Goal: Information Seeking & Learning: Learn about a topic

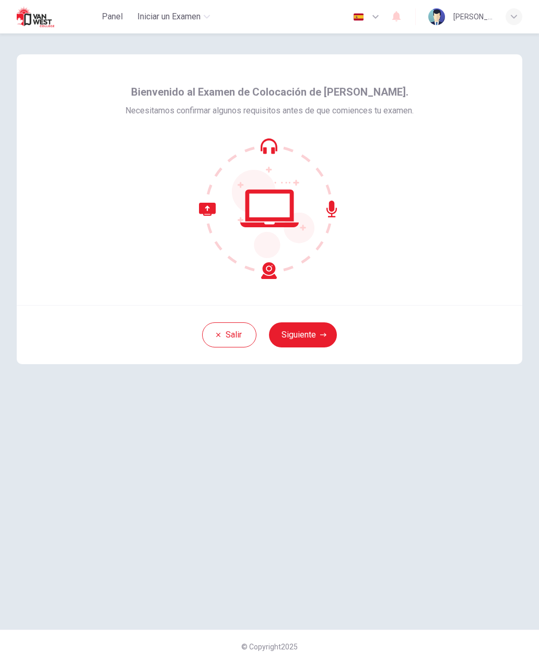
click at [325, 336] on icon "button" at bounding box center [323, 335] width 6 height 6
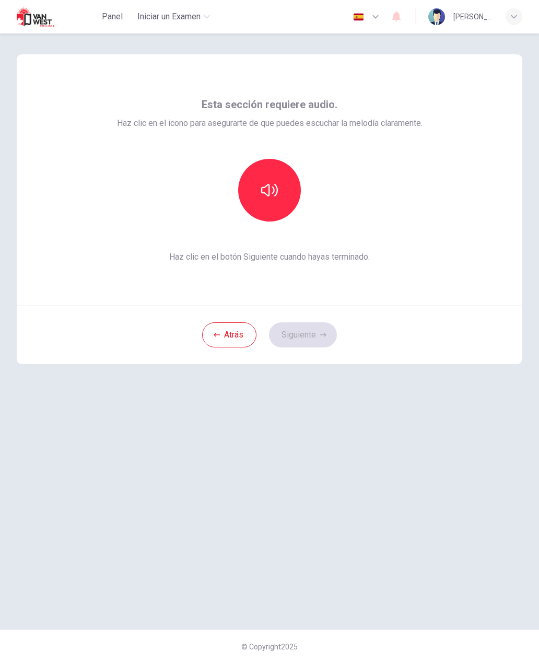
click at [278, 166] on button "button" at bounding box center [269, 190] width 63 height 63
click at [321, 338] on button "Siguiente" at bounding box center [303, 334] width 68 height 25
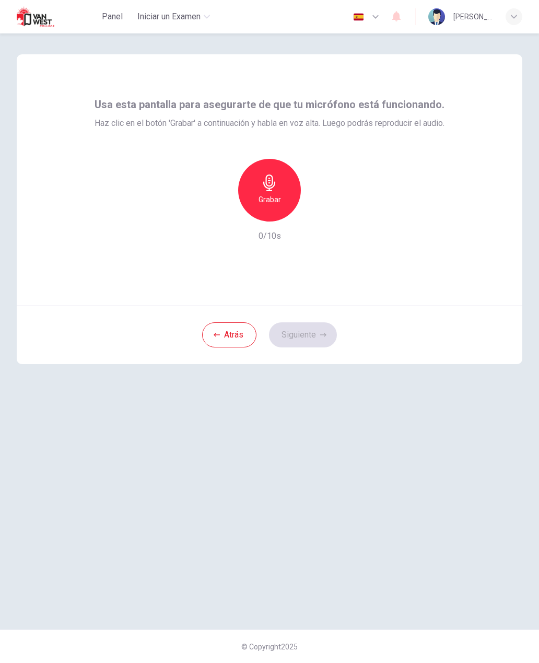
click at [275, 196] on h6 "Grabar" at bounding box center [269, 199] width 22 height 13
click at [279, 194] on h6 "Grabar" at bounding box center [269, 199] width 22 height 13
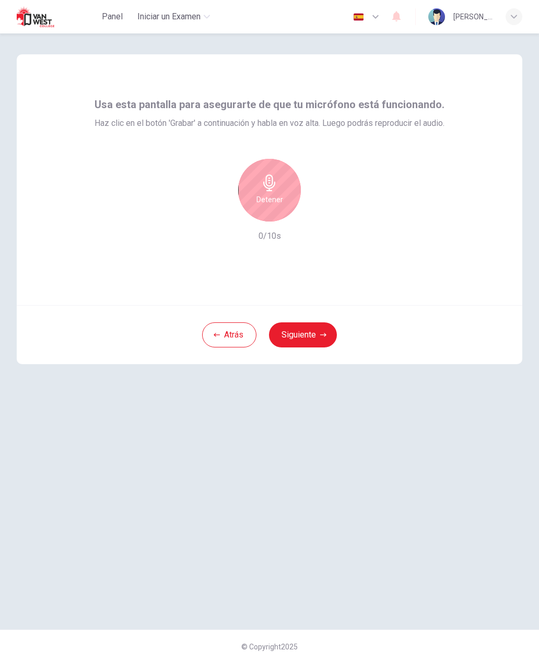
click at [283, 195] on div "Detener" at bounding box center [269, 190] width 63 height 63
click at [323, 217] on div "button" at bounding box center [317, 213] width 17 height 17
click at [327, 337] on button "Siguiente" at bounding box center [303, 334] width 68 height 25
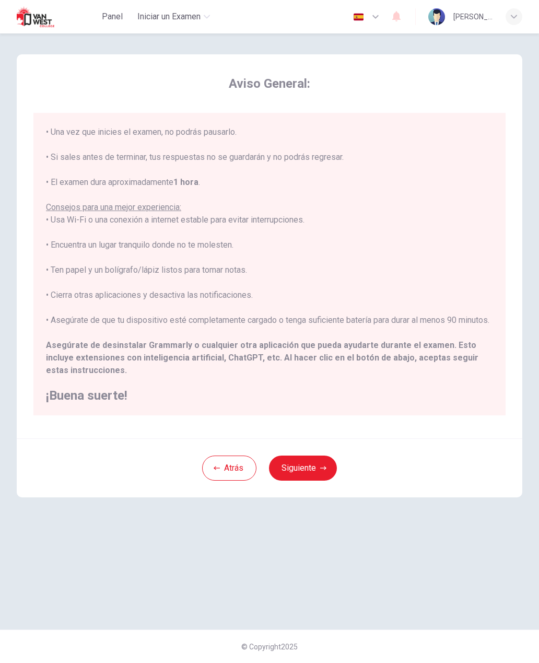
scroll to position [124, 0]
click at [364, 17] on img "button" at bounding box center [358, 17] width 13 height 8
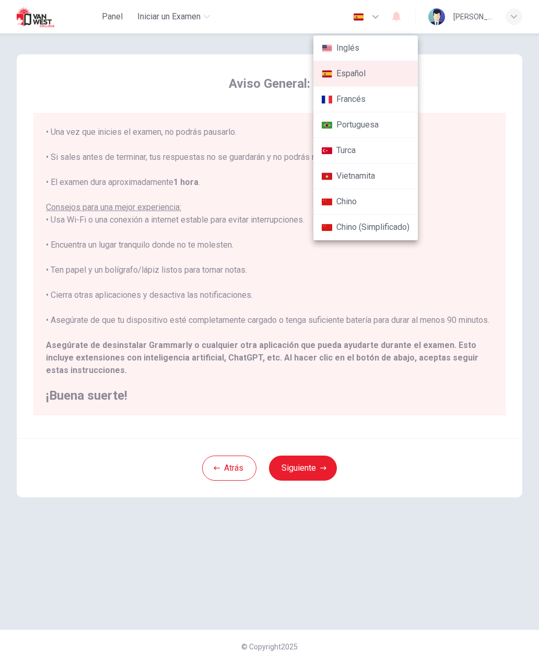
click at [388, 45] on li "Inglés" at bounding box center [365, 49] width 104 height 26
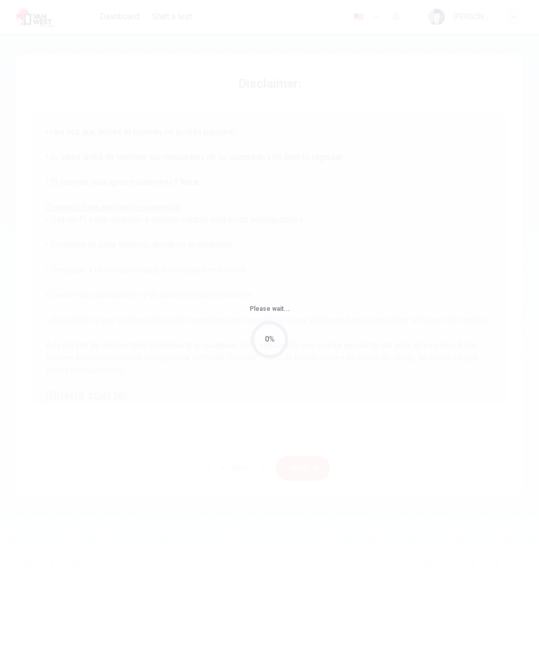
scroll to position [99, 0]
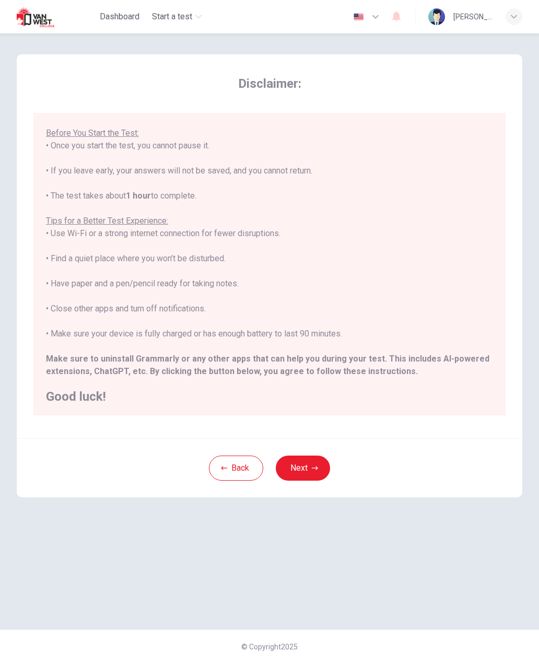
click at [378, 18] on icon "button" at bounding box center [375, 16] width 13 height 13
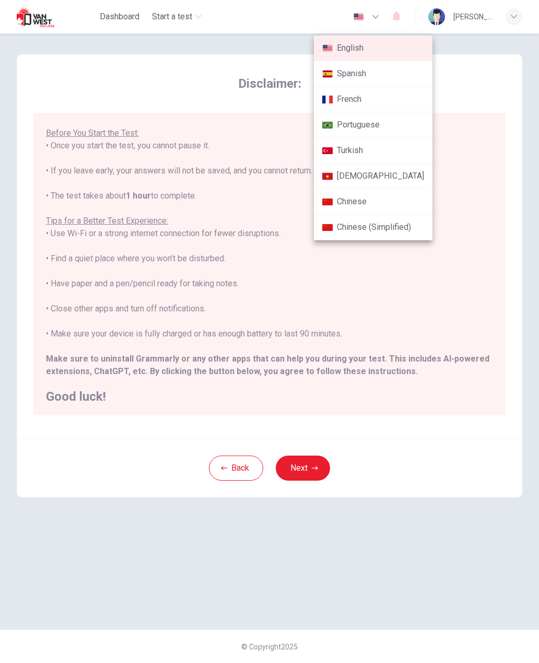
click at [388, 74] on li "Spanish" at bounding box center [373, 74] width 119 height 26
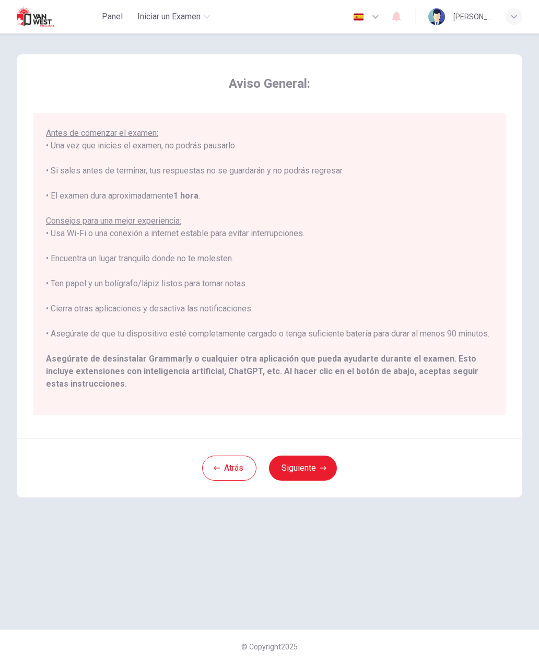
click at [377, 21] on icon "button" at bounding box center [375, 16] width 13 height 13
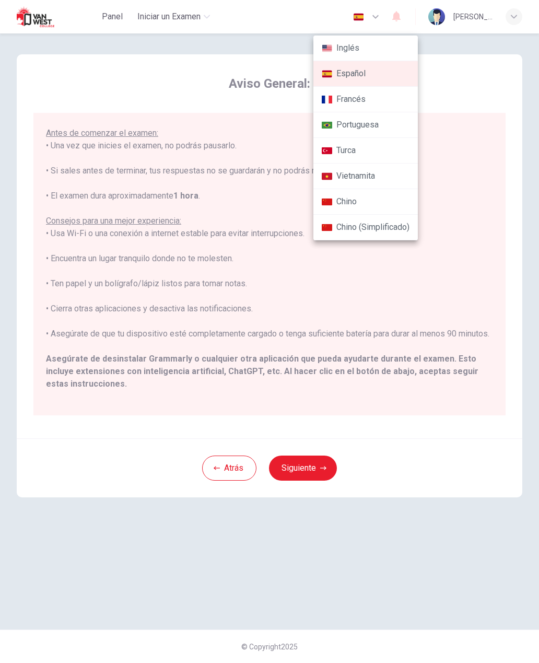
click at [389, 49] on li "Inglés" at bounding box center [365, 49] width 104 height 26
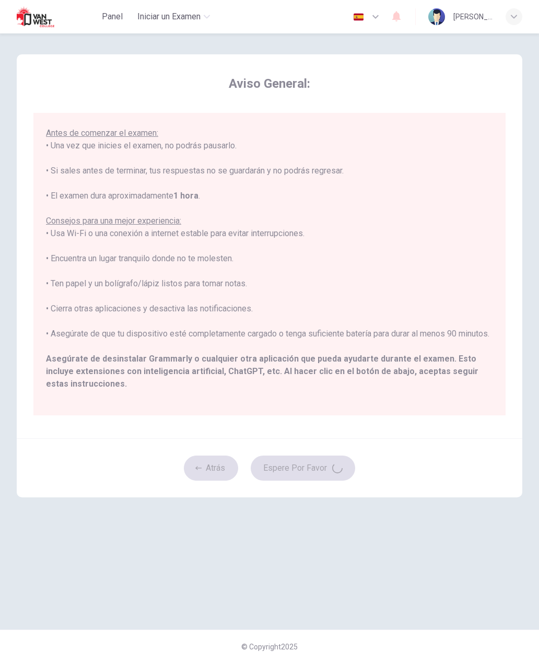
type input "en"
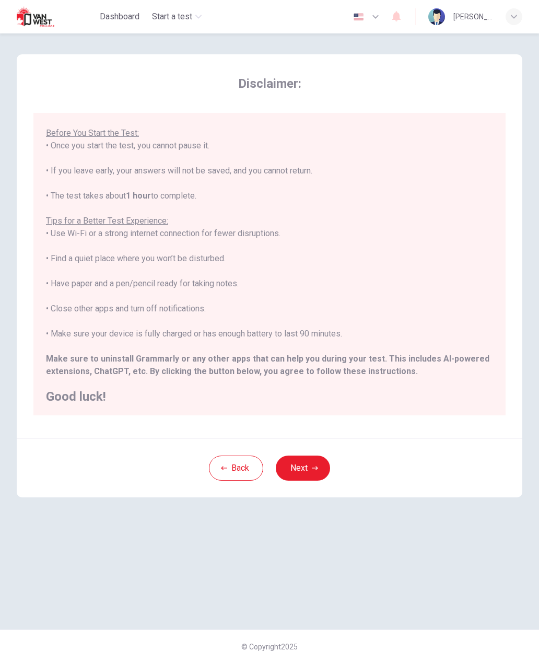
click at [310, 470] on button "Next" at bounding box center [303, 467] width 54 height 25
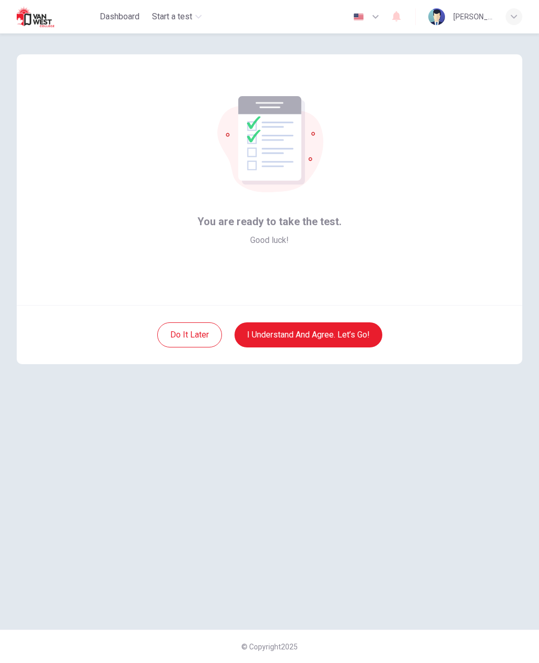
click at [348, 329] on button "I understand and agree. Let’s go!" at bounding box center [308, 334] width 148 height 25
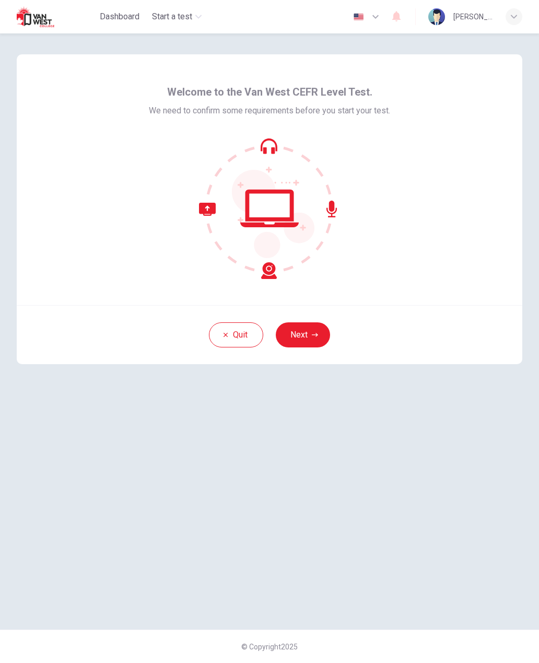
click at [310, 342] on button "Next" at bounding box center [303, 334] width 54 height 25
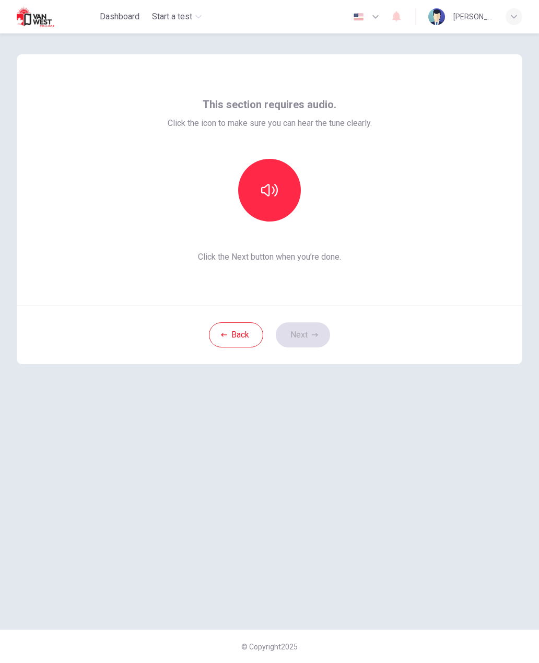
click at [268, 197] on icon "button" at bounding box center [269, 190] width 17 height 17
click at [310, 336] on button "Next" at bounding box center [303, 334] width 54 height 25
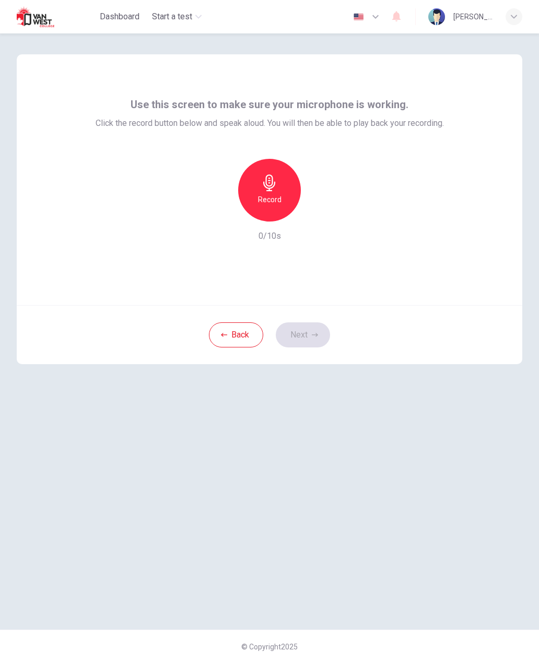
click at [282, 199] on div "Record" at bounding box center [269, 190] width 63 height 63
click at [311, 210] on div "button" at bounding box center [317, 213] width 17 height 17
click at [321, 344] on button "Next" at bounding box center [303, 334] width 54 height 25
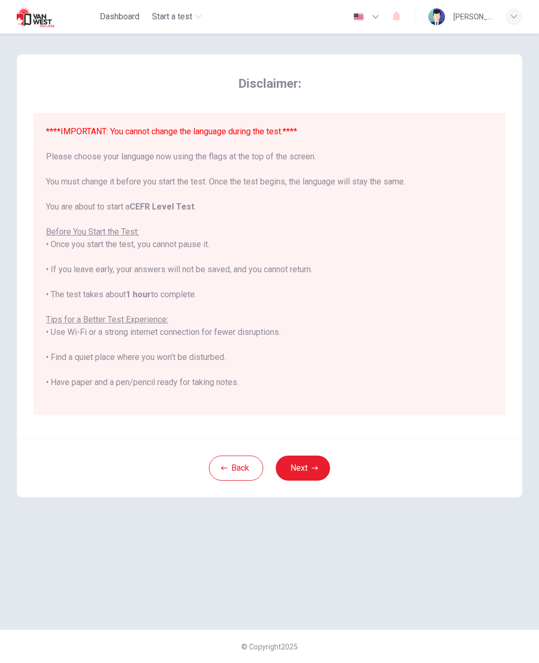
click at [310, 470] on button "Next" at bounding box center [303, 467] width 54 height 25
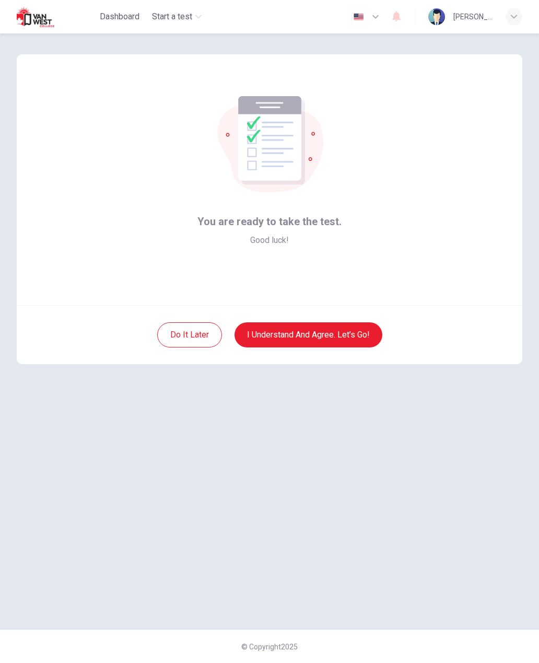
click at [335, 334] on button "I understand and agree. Let’s go!" at bounding box center [308, 334] width 148 height 25
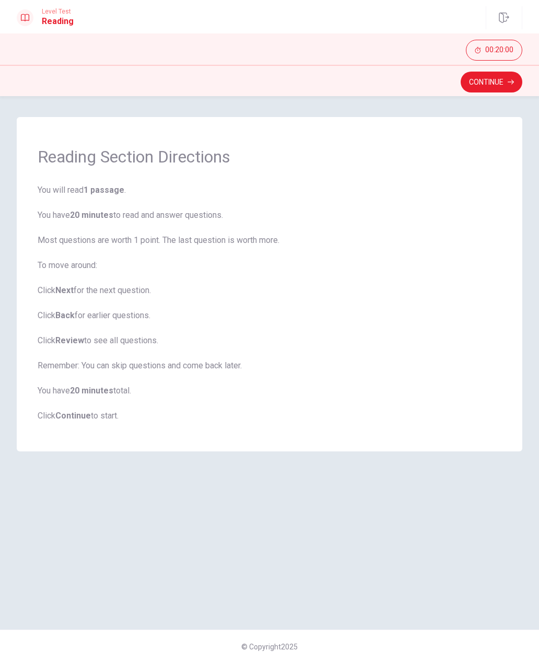
click at [500, 79] on button "Continue" at bounding box center [491, 82] width 62 height 21
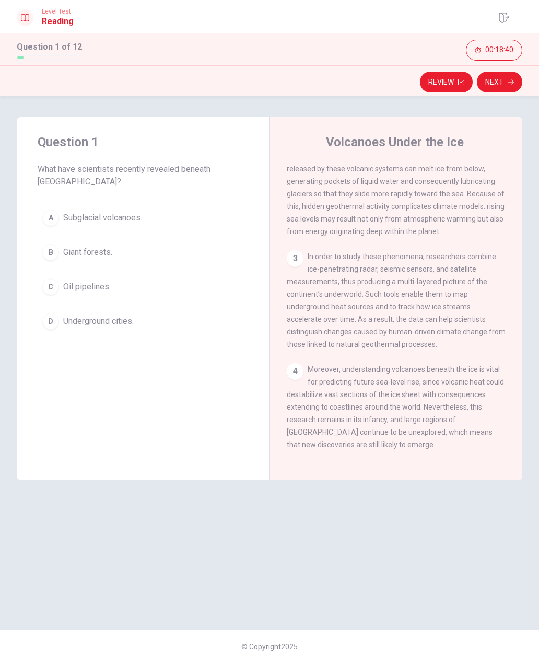
scroll to position [181, 0]
click at [54, 222] on div "A" at bounding box center [50, 217] width 17 height 17
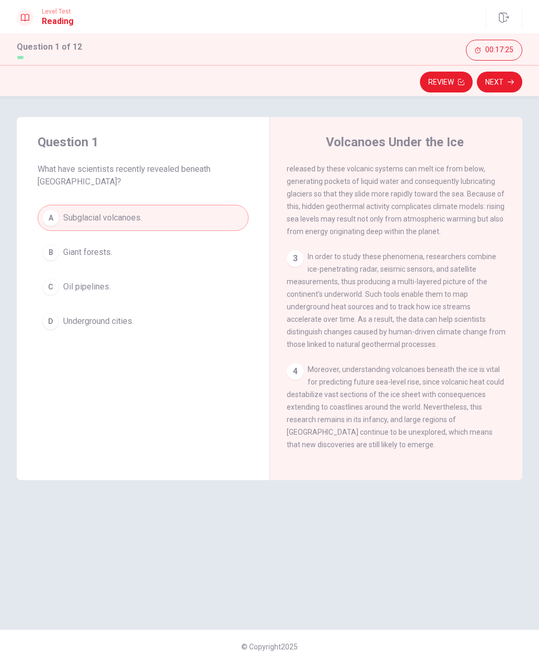
click at [502, 84] on button "Next" at bounding box center [499, 82] width 45 height 21
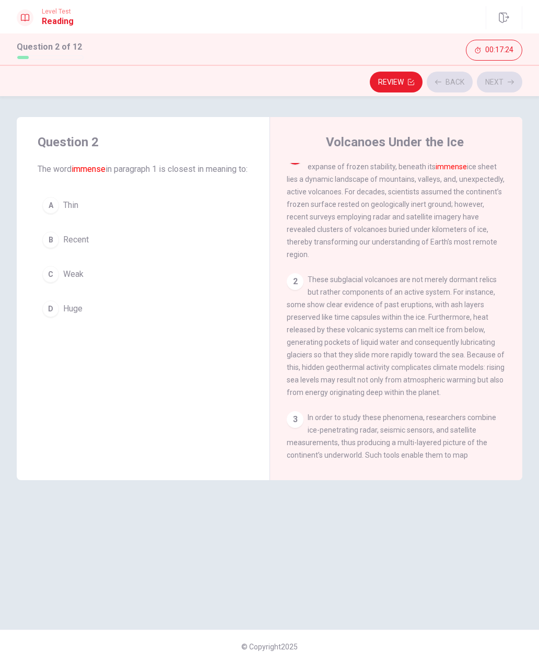
scroll to position [0, 0]
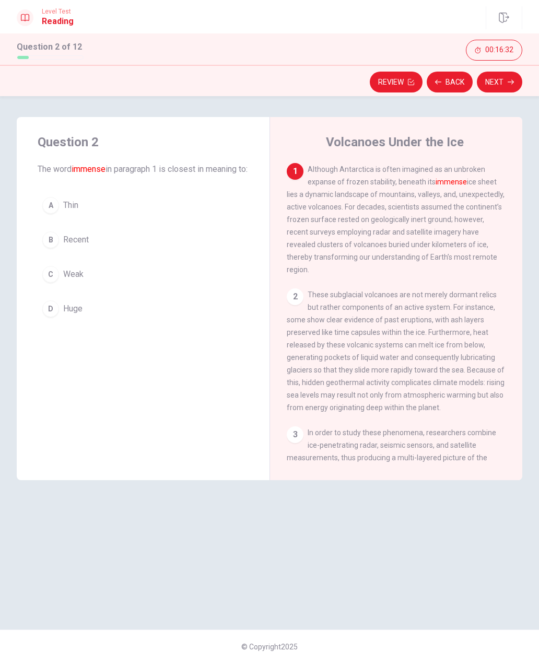
click at [70, 315] on span "Huge" at bounding box center [72, 308] width 19 height 13
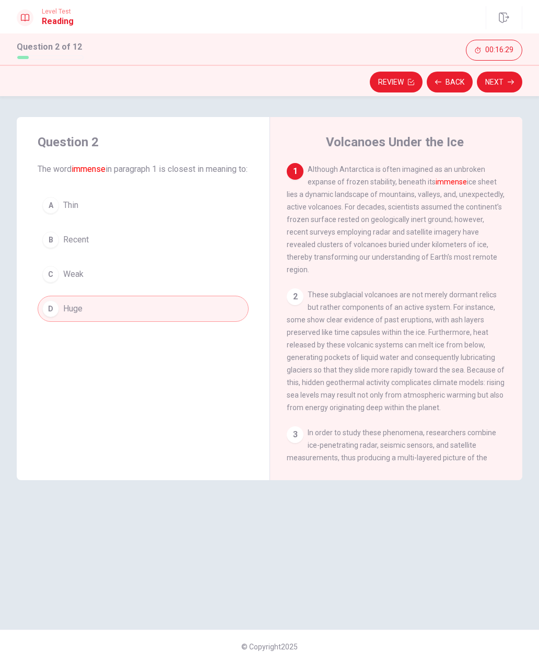
click at [508, 86] on button "Next" at bounding box center [499, 82] width 45 height 21
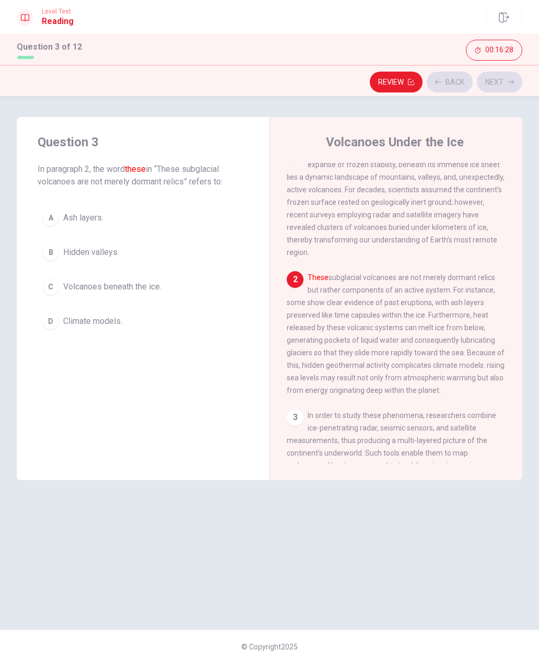
scroll to position [52, 0]
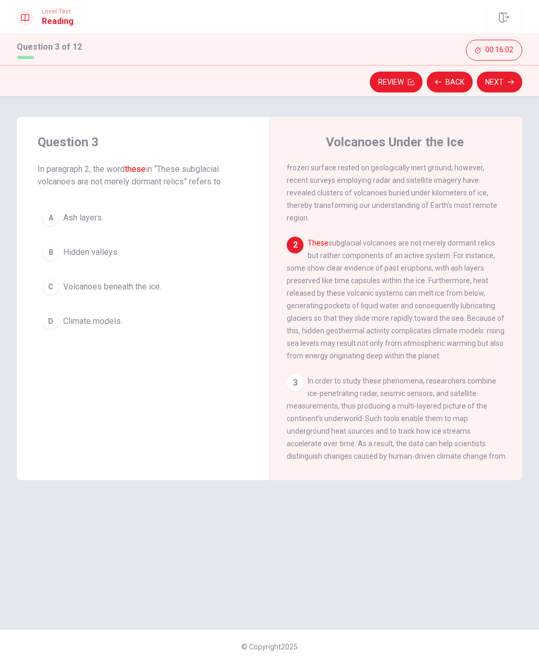
click at [155, 289] on span "Volcanoes beneath the ice." at bounding box center [112, 286] width 98 height 13
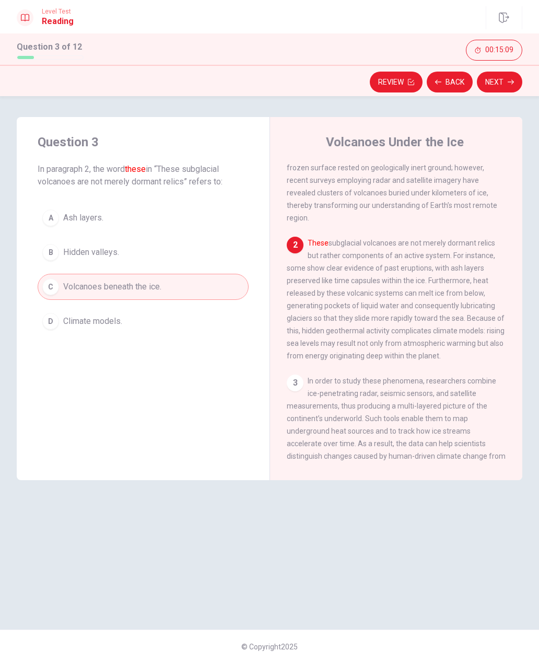
click at [489, 89] on button "Next" at bounding box center [499, 82] width 45 height 21
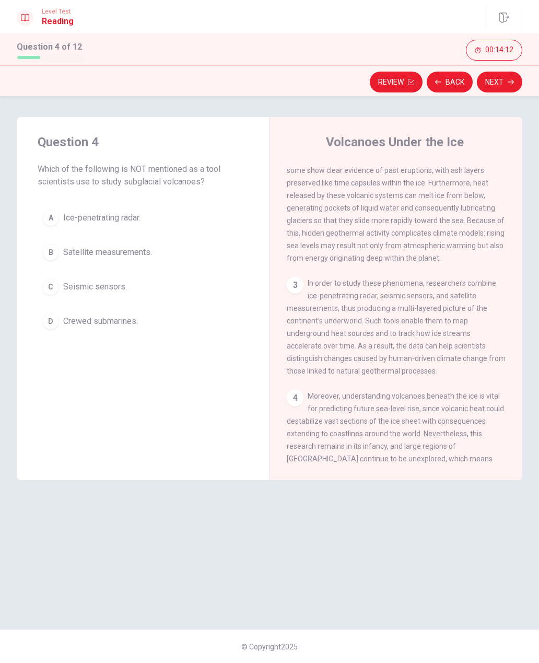
scroll to position [152, 0]
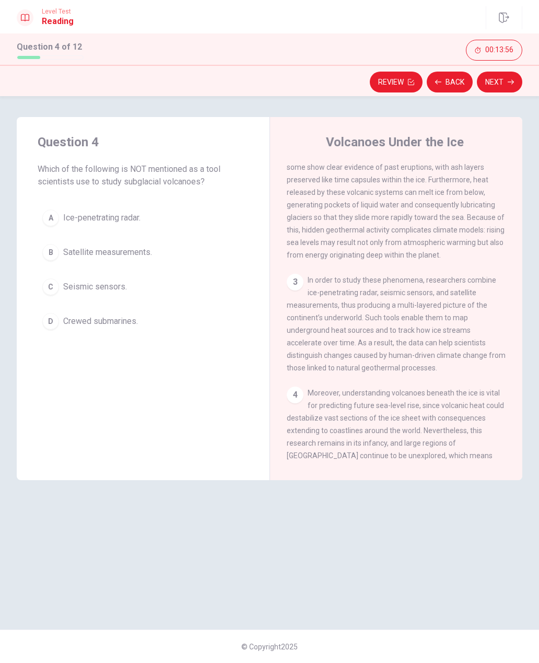
click at [51, 318] on div "D" at bounding box center [50, 321] width 17 height 17
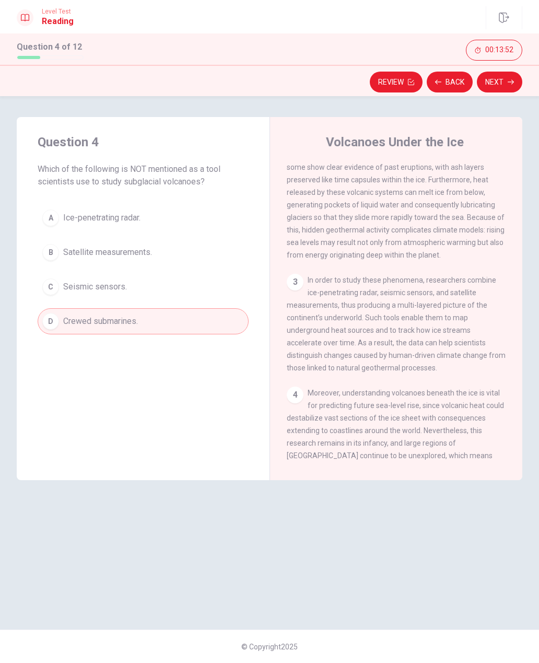
click at [498, 85] on button "Next" at bounding box center [499, 82] width 45 height 21
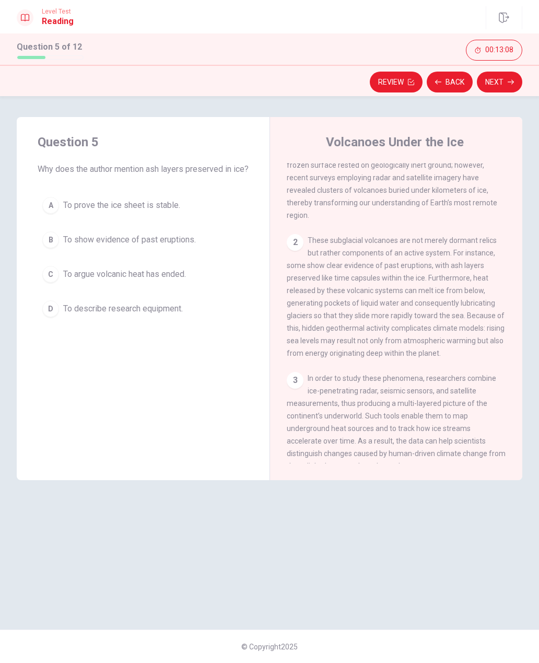
scroll to position [54, 0]
click at [196, 246] on span "To show evidence of past eruptions." at bounding box center [129, 239] width 133 height 13
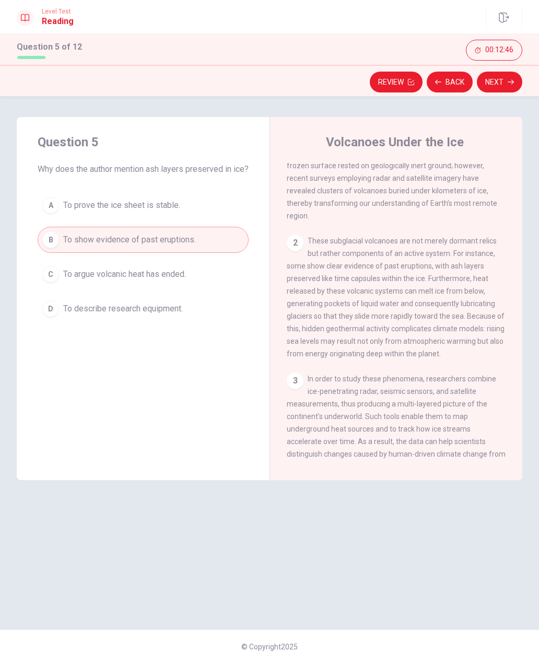
click at [499, 77] on button "Next" at bounding box center [499, 82] width 45 height 21
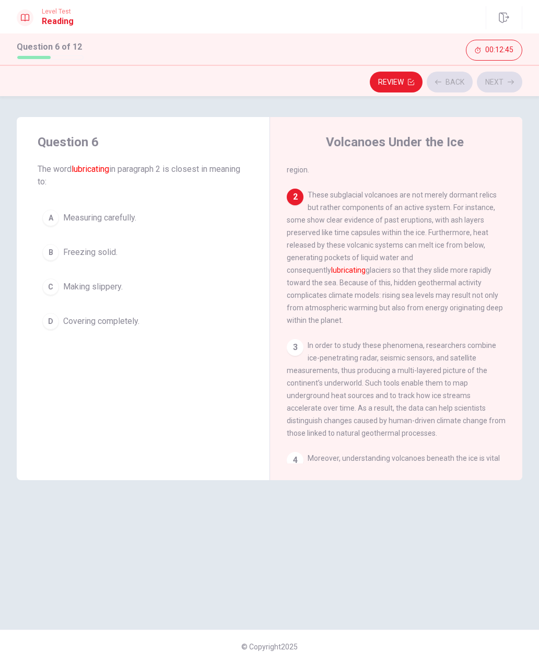
scroll to position [117, 0]
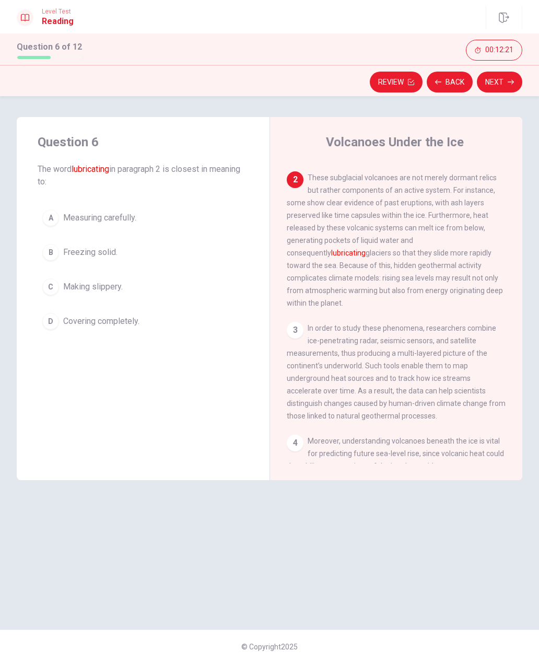
click at [512, 84] on icon "button" at bounding box center [510, 82] width 6 height 5
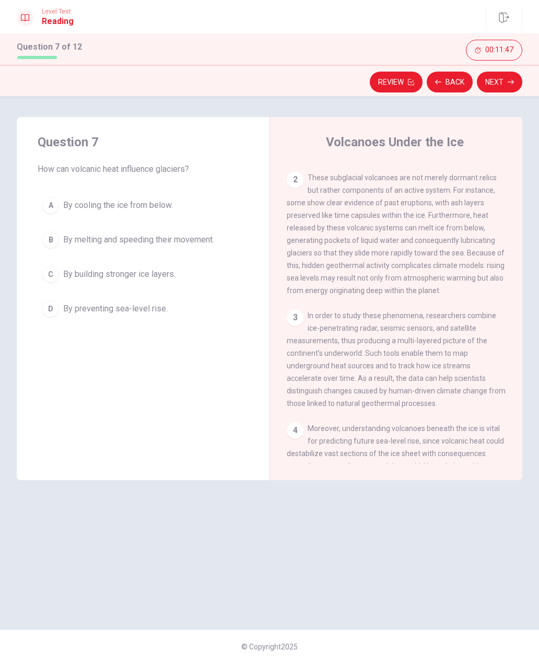
click at [196, 242] on span "By melting and speeding their movement." at bounding box center [138, 239] width 151 height 13
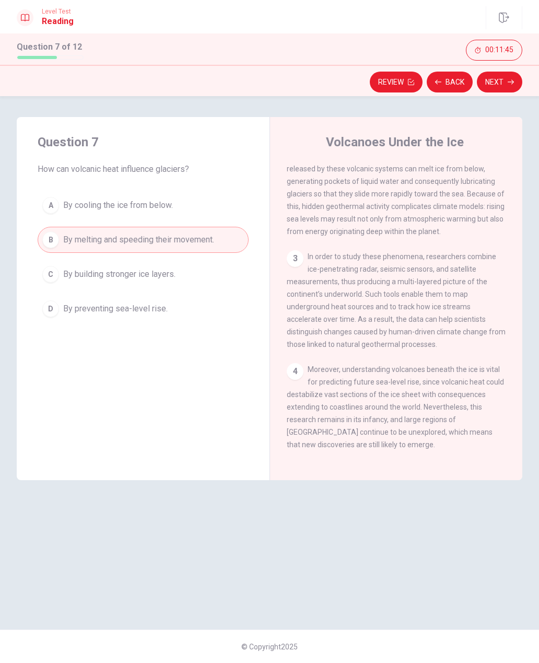
scroll to position [181, 0]
click at [188, 312] on button "D By preventing sea-level rise." at bounding box center [143, 309] width 211 height 26
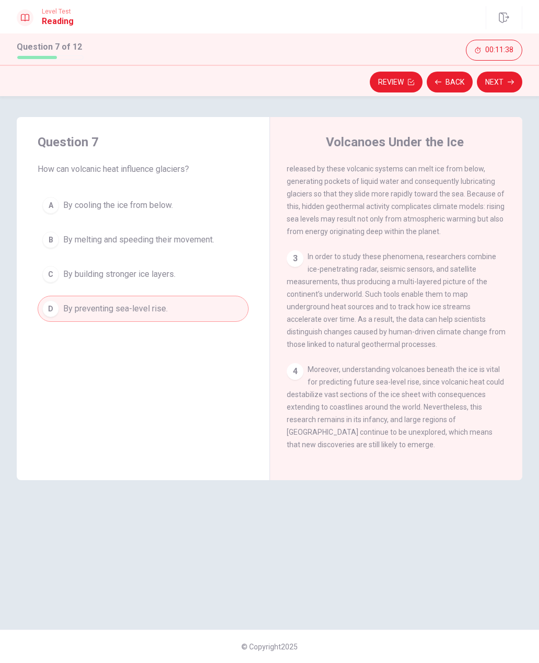
click at [503, 82] on button "Next" at bounding box center [499, 82] width 45 height 21
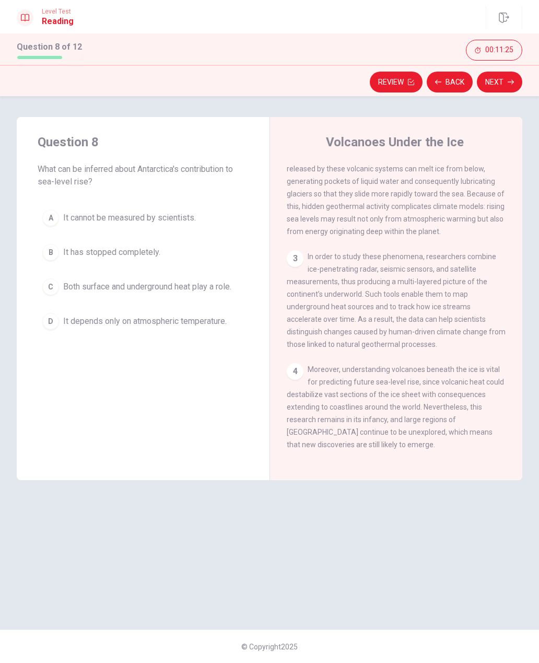
click at [447, 87] on button "Back" at bounding box center [450, 82] width 46 height 21
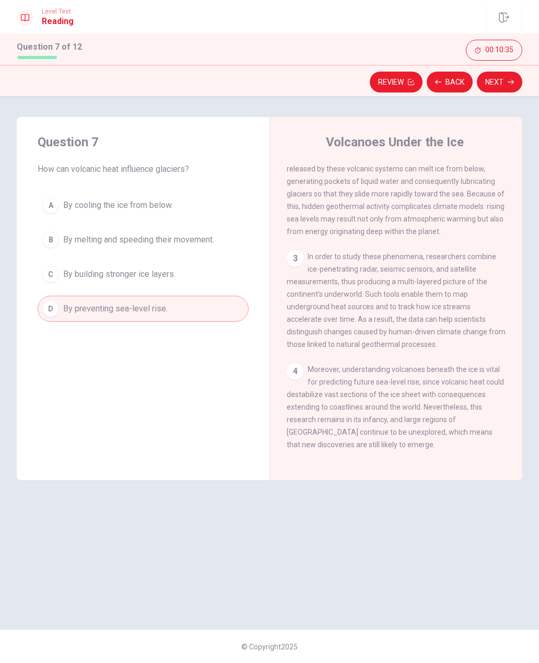
click at [516, 80] on button "Next" at bounding box center [499, 82] width 45 height 21
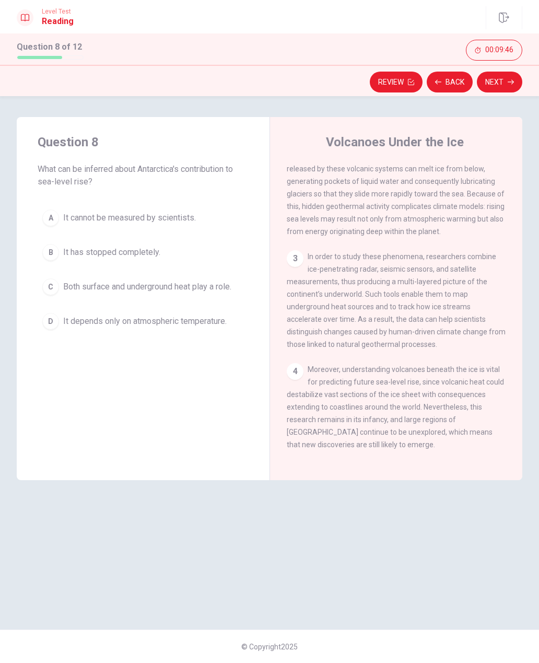
click at [94, 324] on span "It depends only on atmospheric temperature." at bounding box center [144, 321] width 163 height 13
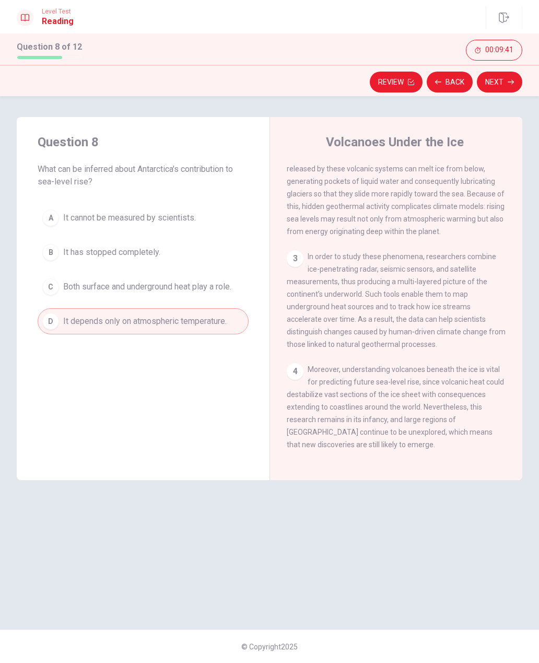
click at [507, 81] on icon "button" at bounding box center [510, 82] width 6 height 6
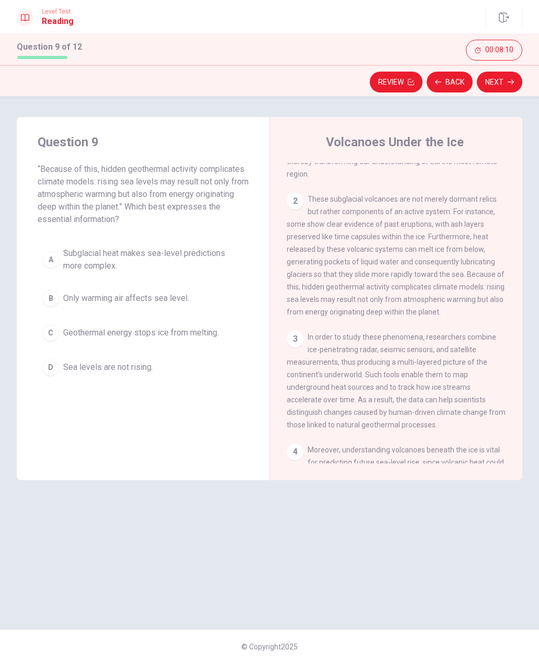
scroll to position [96, 0]
click at [215, 265] on span "Subglacial heat makes sea-level predictions more complex." at bounding box center [153, 259] width 181 height 25
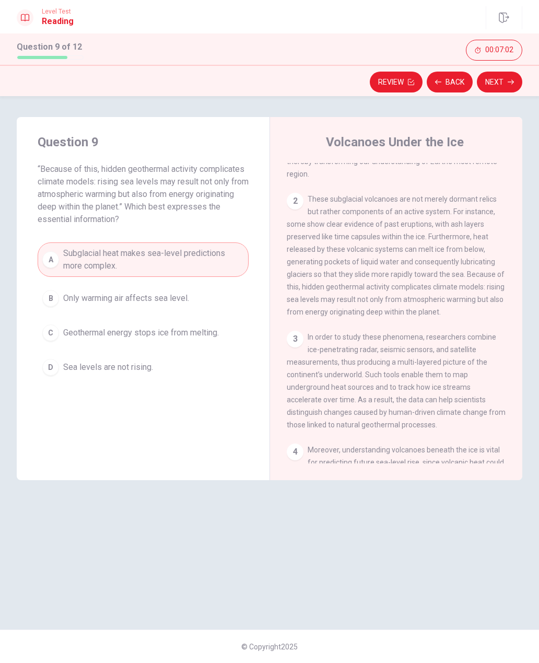
click at [506, 82] on button "Next" at bounding box center [499, 82] width 45 height 21
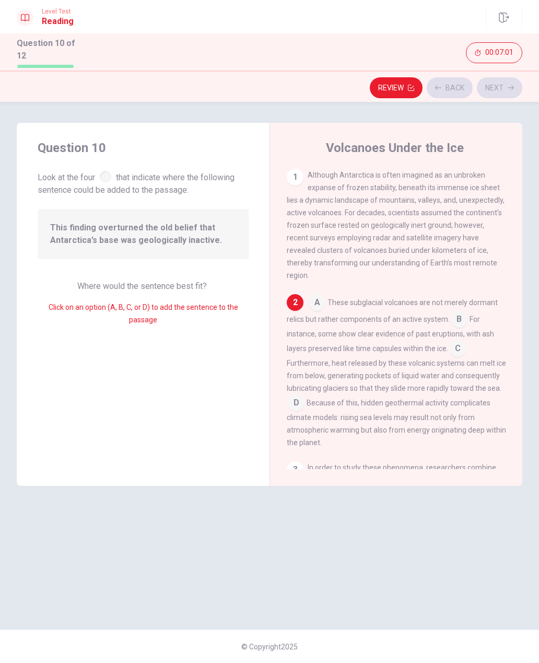
scroll to position [76, 0]
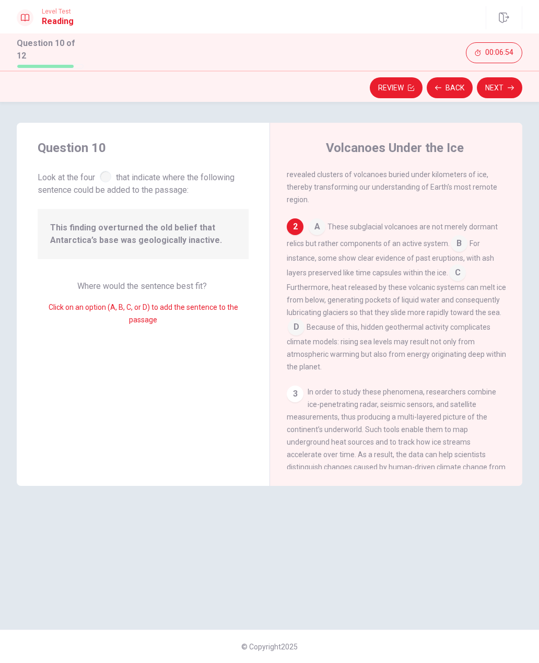
click at [457, 236] on input at bounding box center [459, 244] width 17 height 17
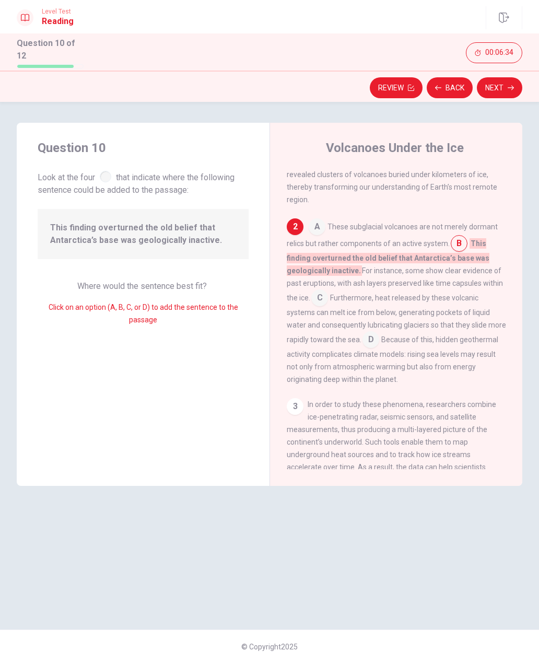
click at [325, 290] on input at bounding box center [319, 298] width 17 height 17
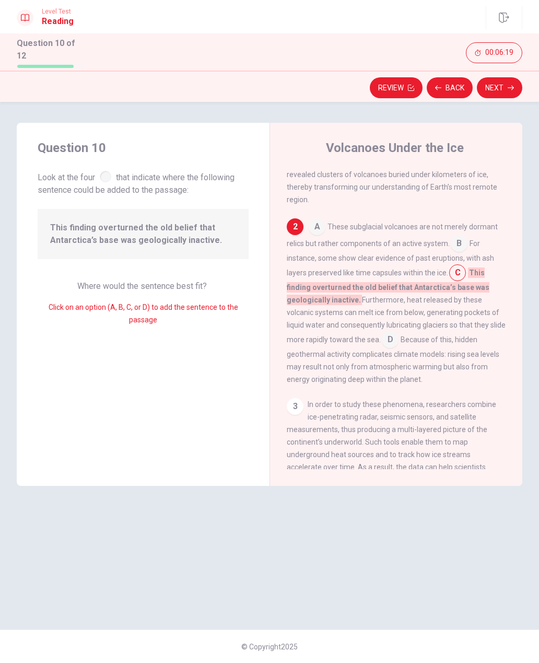
click at [382, 332] on input at bounding box center [390, 340] width 17 height 17
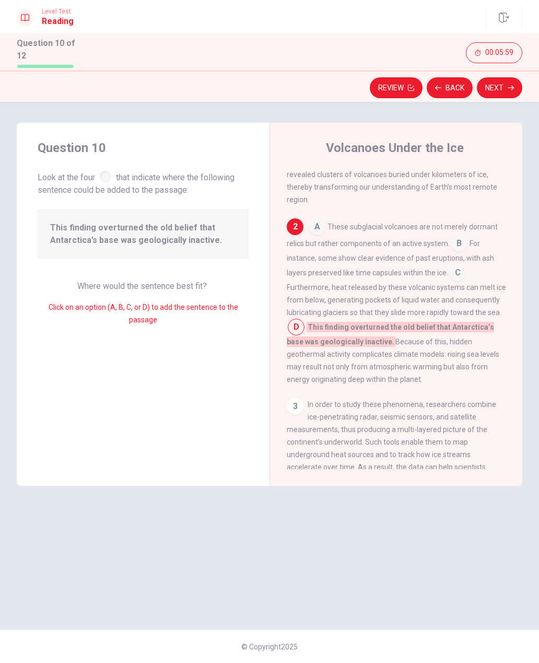
click at [466, 236] on input at bounding box center [459, 244] width 17 height 17
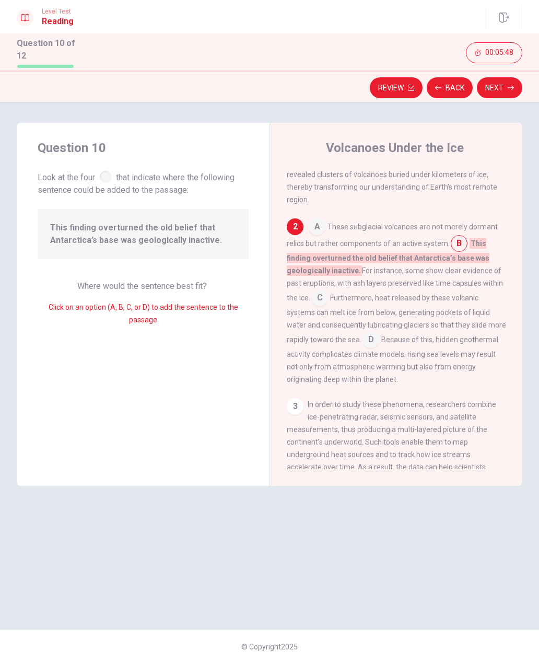
click at [325, 289] on span "C" at bounding box center [319, 297] width 17 height 17
click at [330, 282] on div "A These subglacial volcanoes are not merely dormant relics but rather component…" at bounding box center [396, 301] width 219 height 167
click at [323, 291] on span "C" at bounding box center [319, 297] width 17 height 17
click at [327, 289] on span "C" at bounding box center [319, 297] width 17 height 17
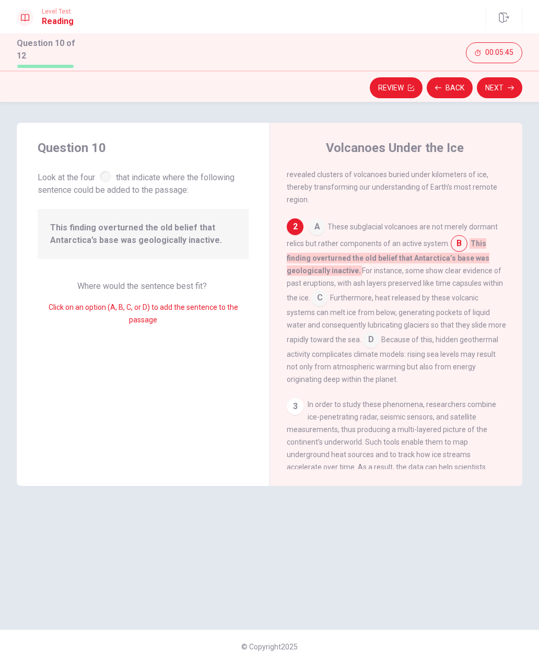
click at [322, 219] on input at bounding box center [317, 227] width 17 height 17
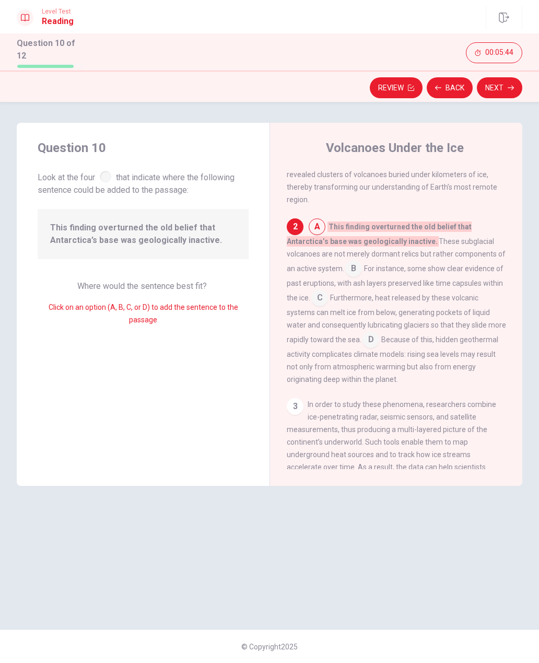
click at [328, 289] on span "C" at bounding box center [319, 297] width 17 height 17
click at [487, 293] on span "Furthermore, heat released by these volcanic systems can melt ice from below, g…" at bounding box center [396, 318] width 219 height 50
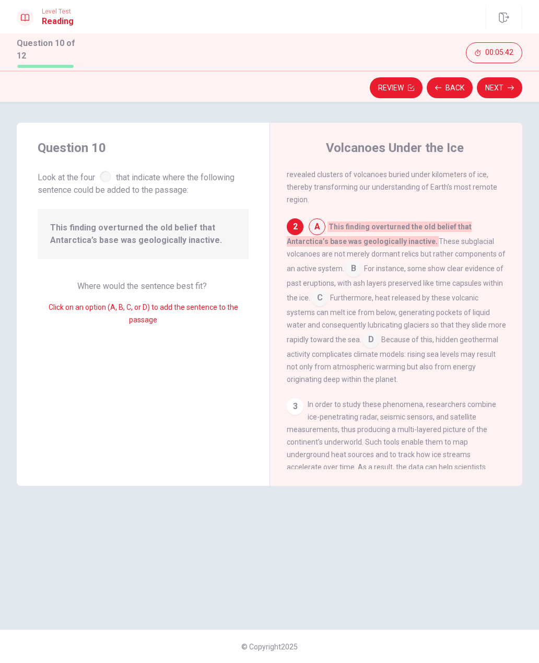
click at [362, 332] on input at bounding box center [370, 340] width 17 height 17
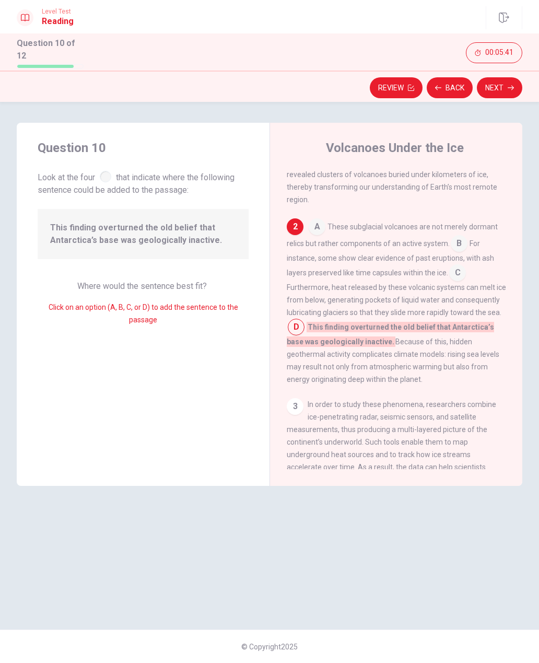
click at [461, 265] on input at bounding box center [457, 273] width 17 height 17
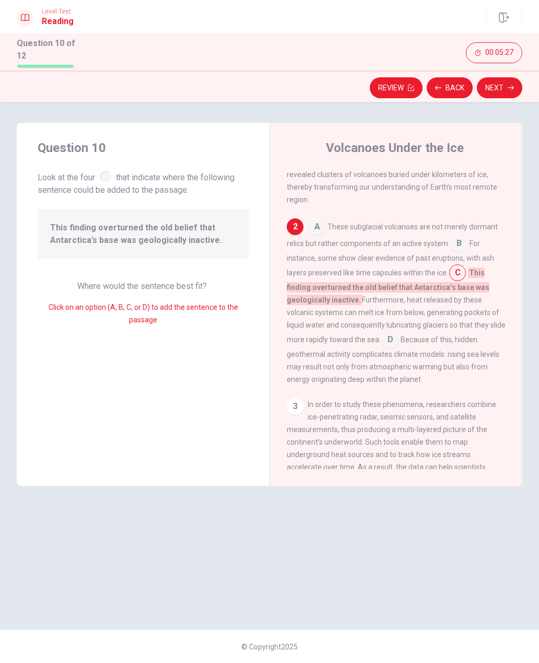
click at [498, 84] on button "Next" at bounding box center [499, 87] width 45 height 21
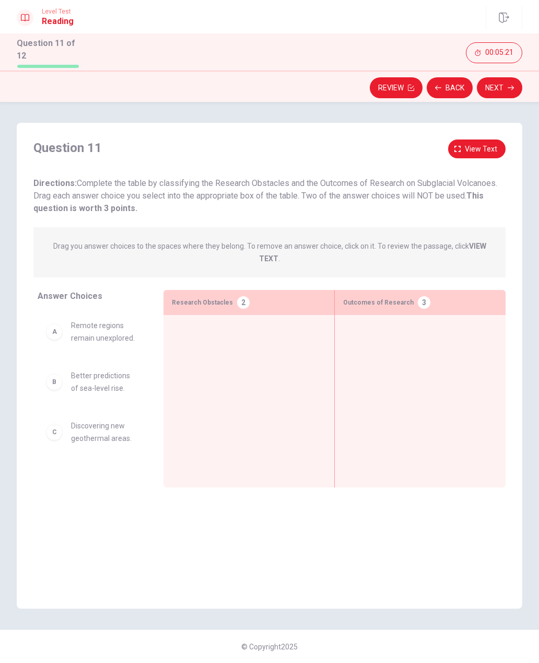
click at [55, 323] on div "A" at bounding box center [54, 331] width 17 height 17
click at [76, 377] on span "Better predictions of sea-level rise." at bounding box center [104, 381] width 67 height 25
click at [57, 323] on div "A" at bounding box center [54, 331] width 17 height 17
click at [240, 296] on div "2" at bounding box center [243, 302] width 13 height 13
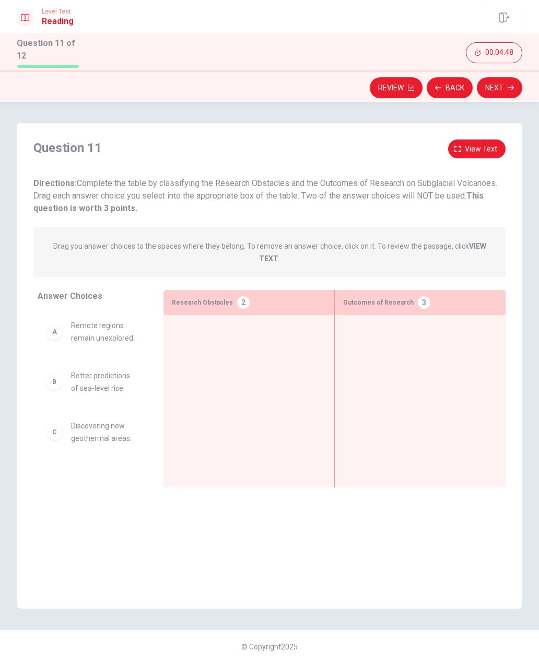
click at [211, 297] on span "Research Obstacles" at bounding box center [202, 302] width 61 height 13
click at [93, 328] on span "Remote regions remain unexplored." at bounding box center [104, 331] width 67 height 25
click at [49, 325] on div "A" at bounding box center [54, 331] width 17 height 17
click at [62, 374] on div "B" at bounding box center [54, 381] width 17 height 17
click at [294, 358] on div at bounding box center [249, 384] width 155 height 123
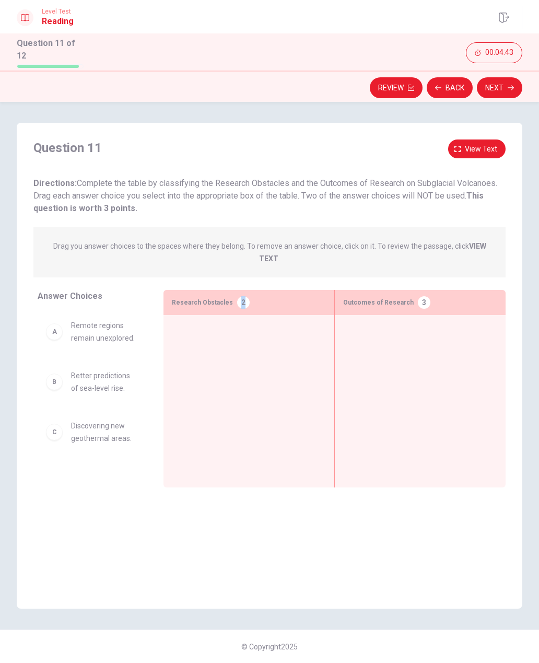
click at [353, 382] on div at bounding box center [420, 384] width 154 height 123
click at [264, 465] on div "Research Obstacles 2" at bounding box center [248, 388] width 171 height 197
click at [480, 144] on span "View text" at bounding box center [481, 149] width 32 height 13
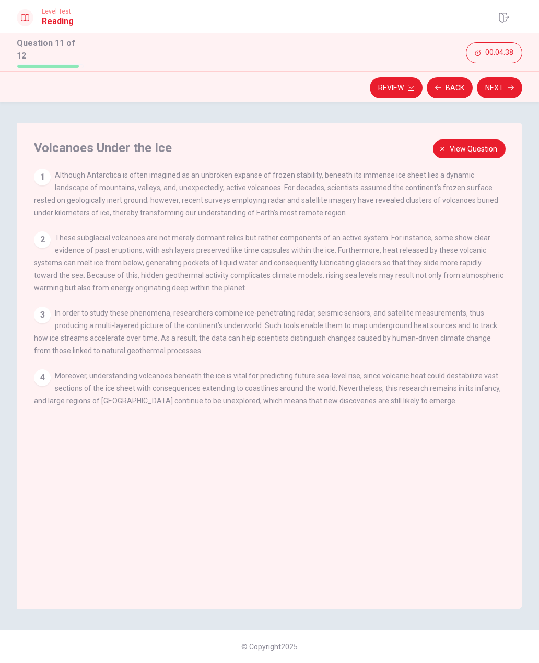
click at [436, 146] on button "View question" at bounding box center [469, 148] width 73 height 19
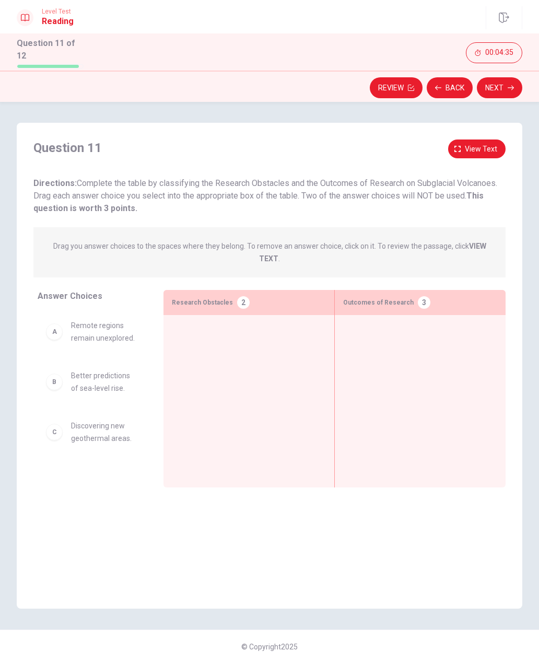
click at [73, 291] on span "Answer Choices" at bounding box center [70, 296] width 65 height 10
click at [52, 332] on div "A" at bounding box center [54, 331] width 17 height 17
click at [120, 336] on span "Remote regions remain unexplored." at bounding box center [104, 331] width 67 height 25
click at [237, 296] on div "2" at bounding box center [243, 302] width 13 height 13
click at [239, 299] on div "2" at bounding box center [243, 302] width 13 height 13
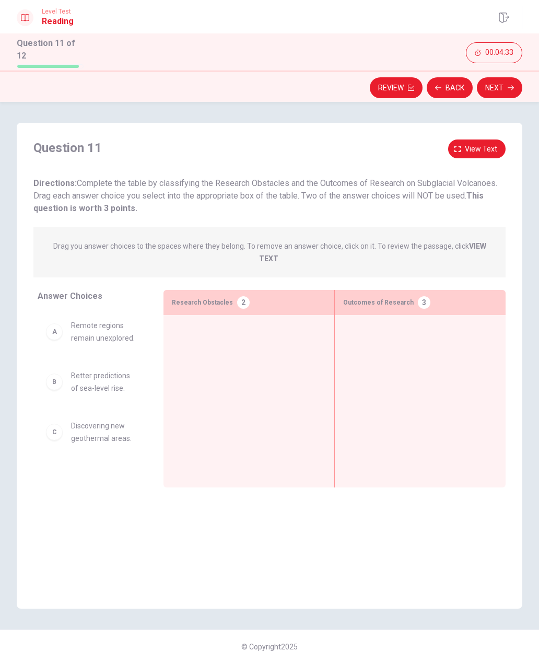
click at [439, 294] on div "Outcomes of Research 3" at bounding box center [420, 302] width 171 height 25
click at [237, 299] on div "2" at bounding box center [243, 302] width 13 height 13
click at [495, 77] on button "Next" at bounding box center [499, 87] width 45 height 21
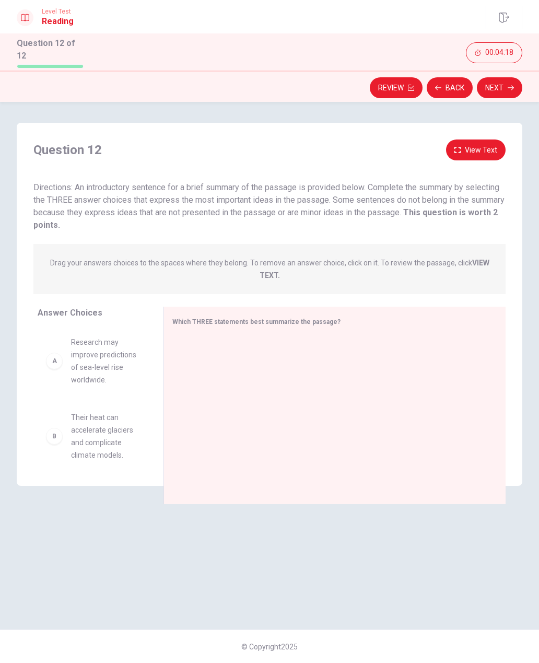
click at [186, 399] on div at bounding box center [330, 406] width 316 height 140
click at [186, 398] on div at bounding box center [330, 406] width 316 height 140
click at [222, 399] on div at bounding box center [330, 406] width 316 height 140
click at [276, 318] on span "Which THREE statements best summarize the passage?" at bounding box center [256, 321] width 168 height 7
click at [306, 351] on div at bounding box center [330, 406] width 316 height 140
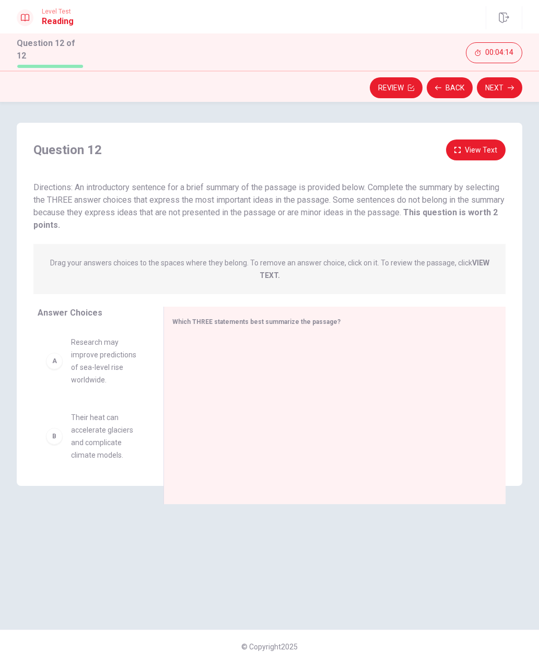
click at [454, 84] on button "Back" at bounding box center [450, 87] width 46 height 21
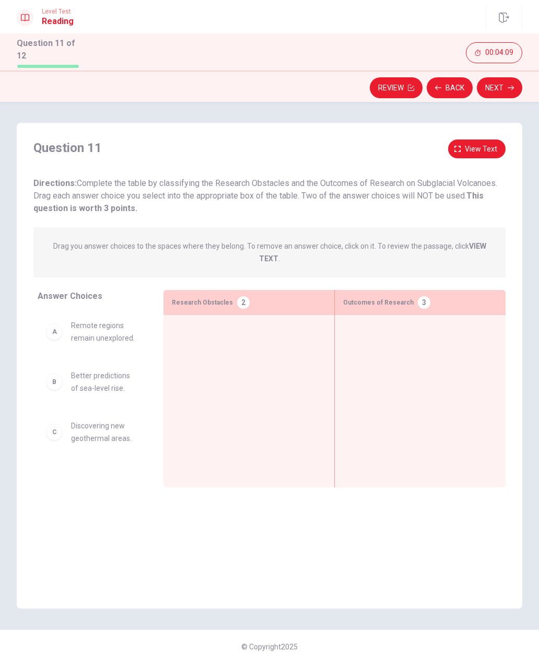
scroll to position [0, 0]
click at [60, 329] on div "A" at bounding box center [54, 331] width 17 height 17
click at [223, 296] on span "Research Obstacles" at bounding box center [202, 302] width 61 height 13
click at [449, 81] on button "Back" at bounding box center [450, 87] width 46 height 21
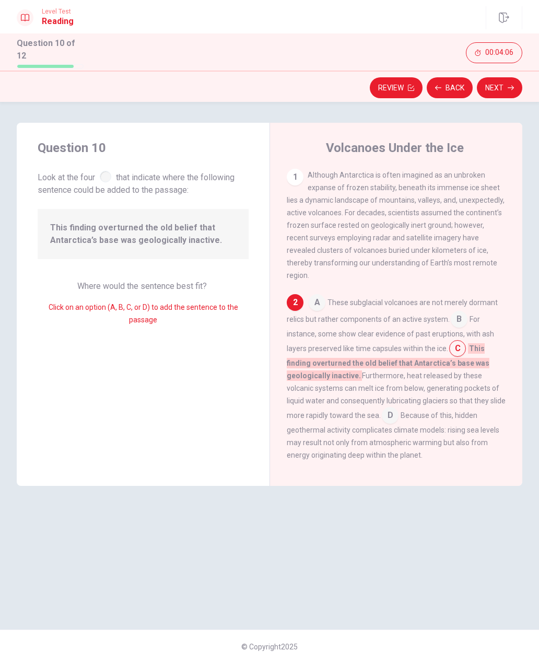
scroll to position [88, 0]
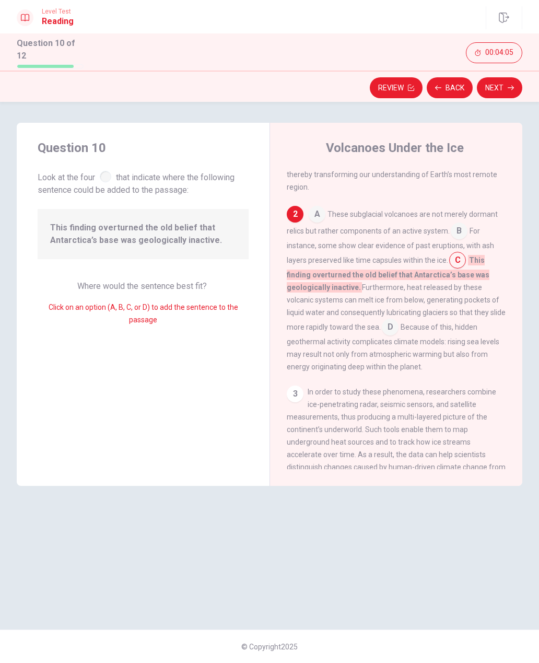
click at [399, 85] on button "Review" at bounding box center [396, 87] width 53 height 21
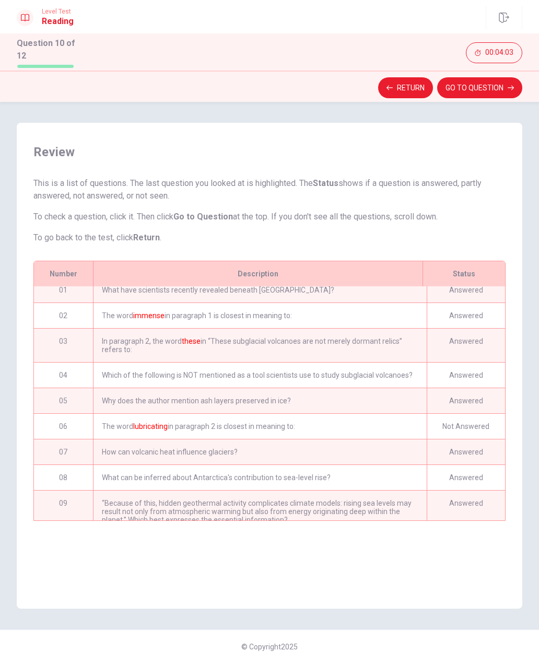
scroll to position [7, 0]
click at [473, 420] on div "Not Answered" at bounding box center [466, 428] width 78 height 25
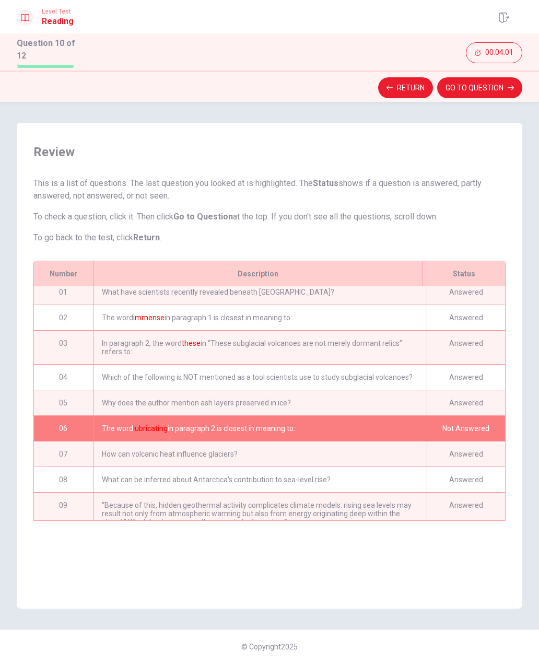
click at [198, 425] on div "The word lubricating in paragraph 2 is closest in meaning to:" at bounding box center [260, 428] width 334 height 25
click at [197, 425] on div "The word lubricating in paragraph 2 is closest in meaning to:" at bounding box center [260, 428] width 334 height 25
click at [410, 70] on div "Return GO TO QUESTION" at bounding box center [269, 85] width 539 height 31
click at [412, 85] on button "Return" at bounding box center [405, 87] width 55 height 21
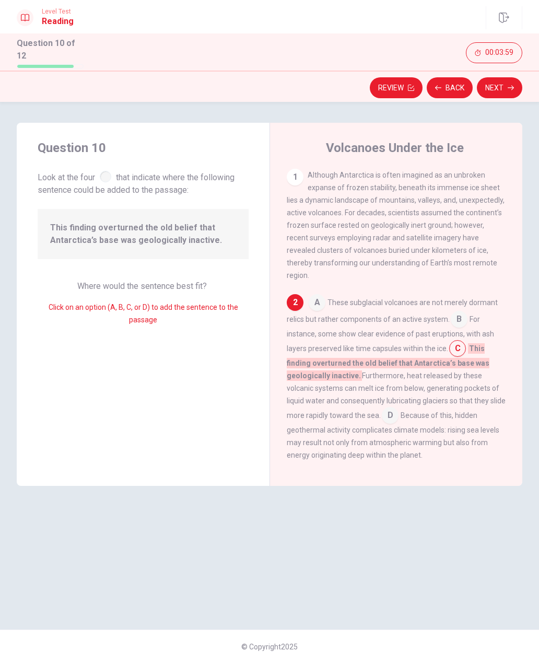
scroll to position [88, 0]
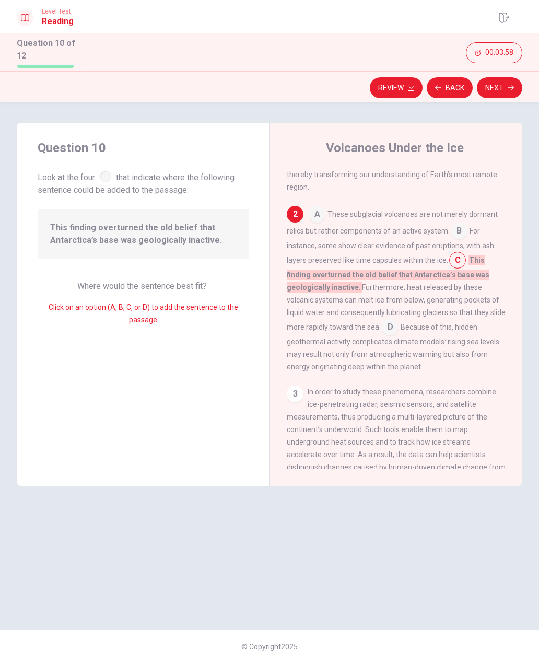
click at [447, 80] on button "Back" at bounding box center [450, 87] width 46 height 21
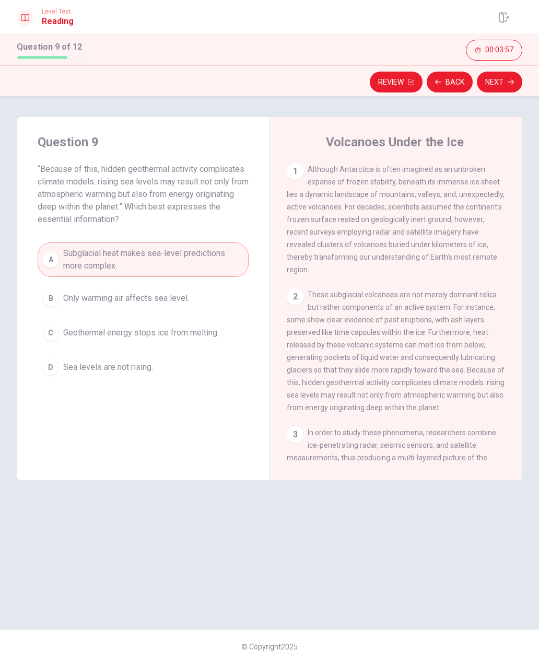
click at [452, 84] on button "Back" at bounding box center [450, 82] width 46 height 21
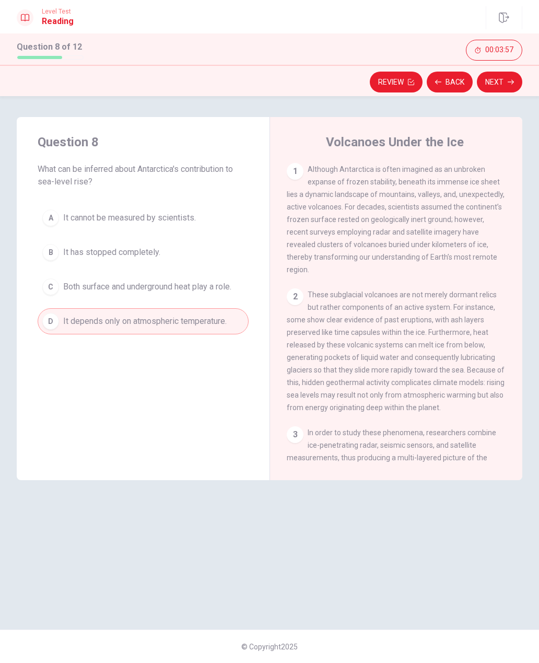
click at [446, 86] on button "Back" at bounding box center [450, 82] width 46 height 21
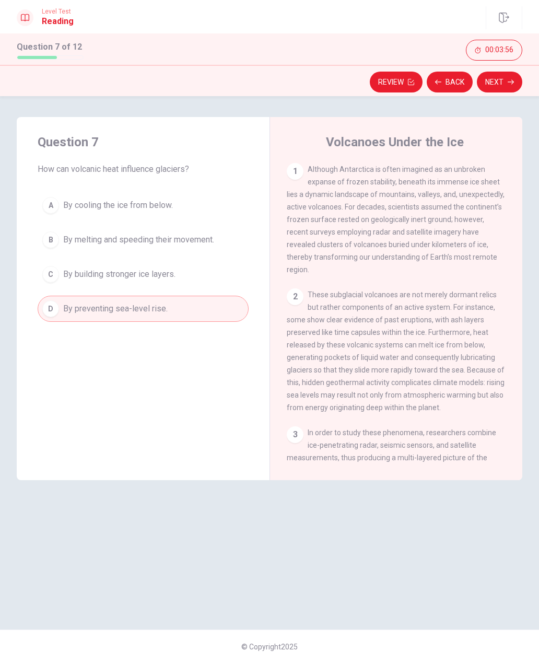
click at [446, 90] on button "Back" at bounding box center [450, 82] width 46 height 21
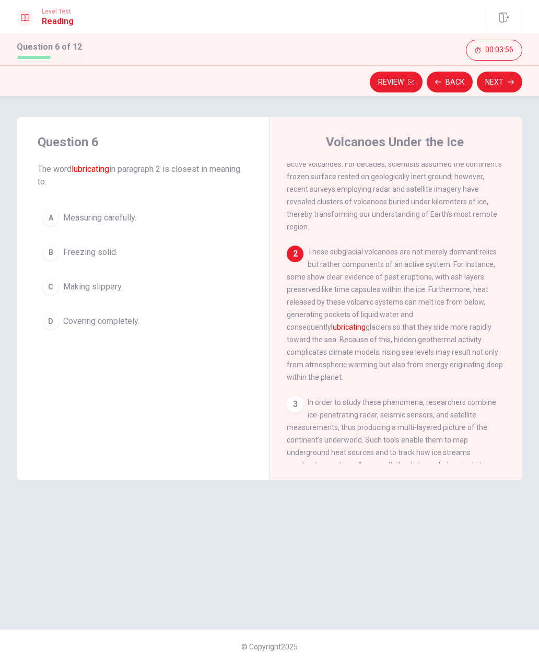
scroll to position [52, 0]
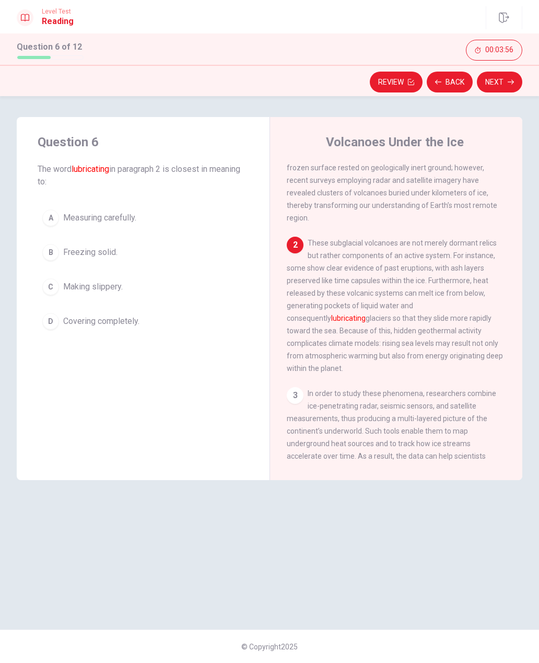
click at [172, 333] on button "D Covering completely." at bounding box center [143, 321] width 211 height 26
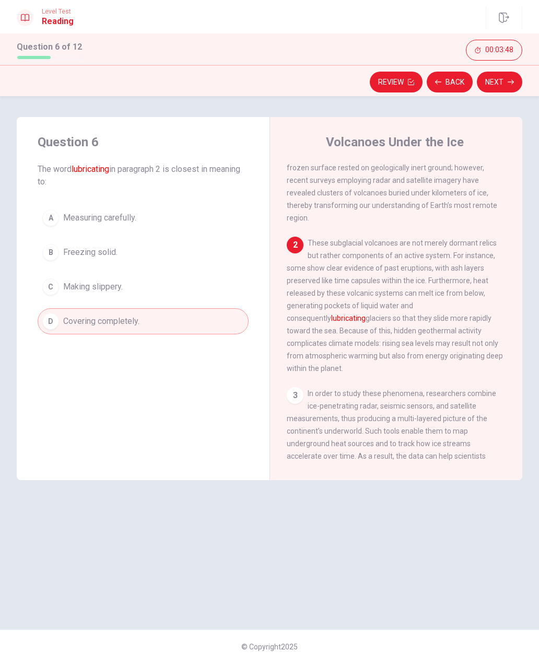
click at [143, 217] on button "A Measuring carefully." at bounding box center [143, 218] width 211 height 26
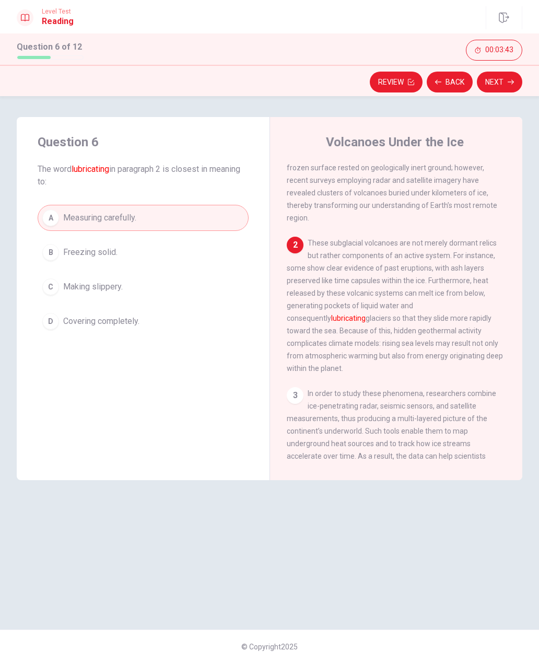
click at [504, 83] on button "Next" at bounding box center [499, 82] width 45 height 21
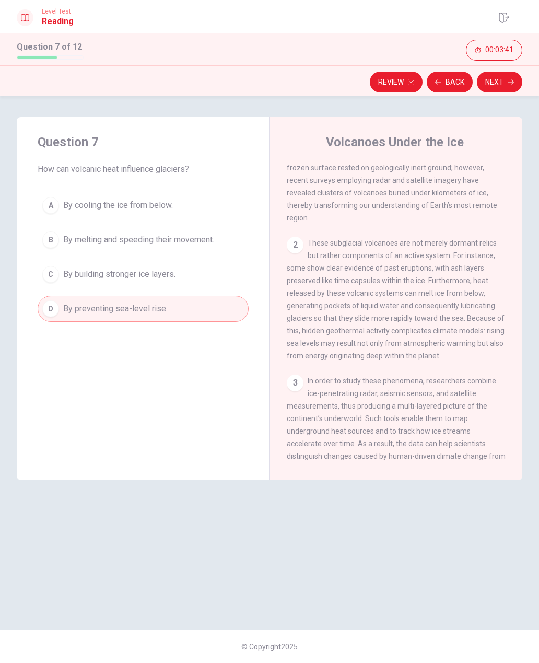
click at [503, 86] on button "Next" at bounding box center [499, 82] width 45 height 21
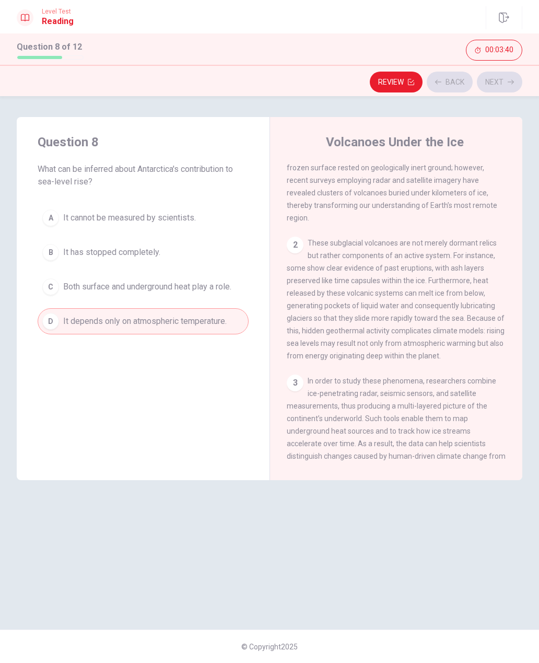
click at [506, 82] on div "Review Back Next" at bounding box center [269, 82] width 505 height 20
click at [503, 83] on button "Next" at bounding box center [499, 82] width 45 height 21
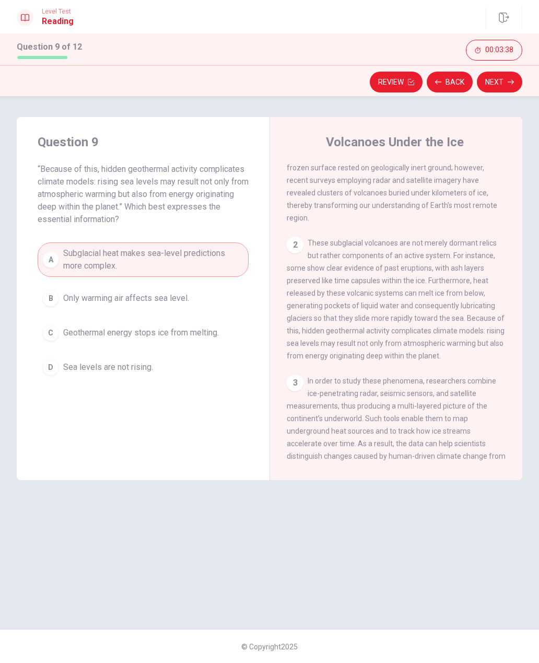
click at [503, 84] on button "Next" at bounding box center [499, 82] width 45 height 21
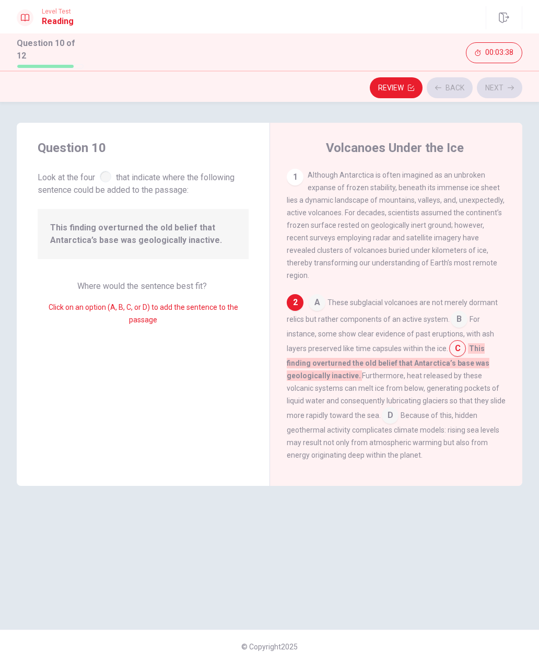
scroll to position [88, 0]
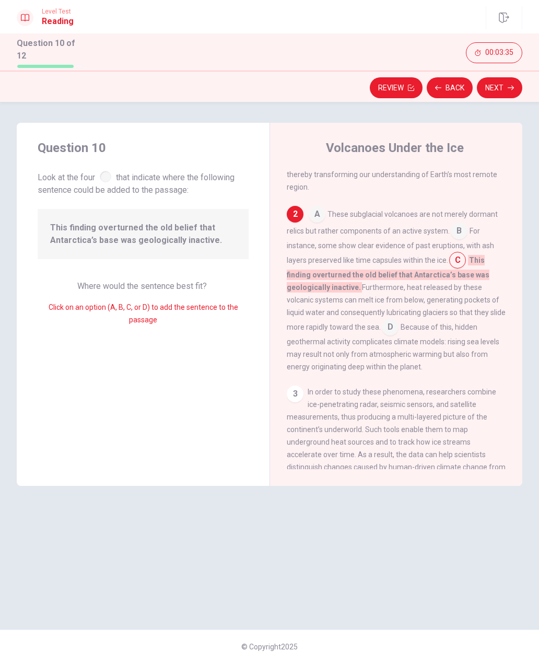
click at [510, 85] on icon "button" at bounding box center [510, 88] width 6 height 6
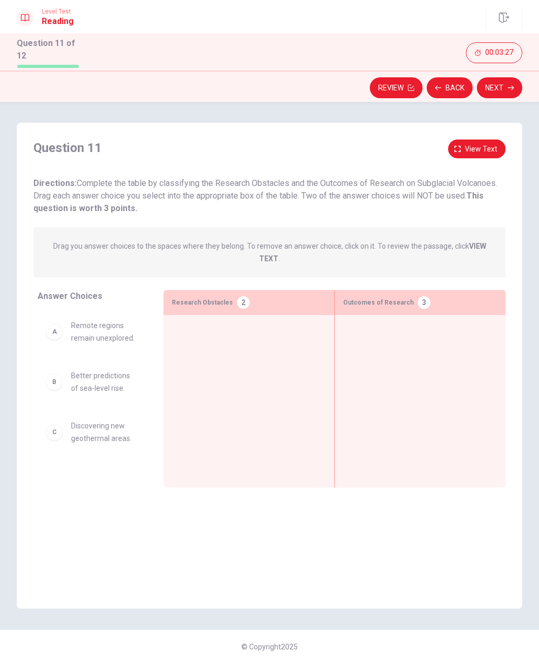
click at [273, 337] on div at bounding box center [249, 384] width 155 height 123
click at [215, 355] on div at bounding box center [249, 384] width 155 height 123
click at [273, 265] on div "Drag you answer choices to the spaces where they belong. To remove an answer ch…" at bounding box center [269, 252] width 472 height 50
click at [239, 297] on div "2" at bounding box center [243, 302] width 13 height 13
click at [99, 428] on span "Discovering new geothermal areas." at bounding box center [104, 431] width 67 height 25
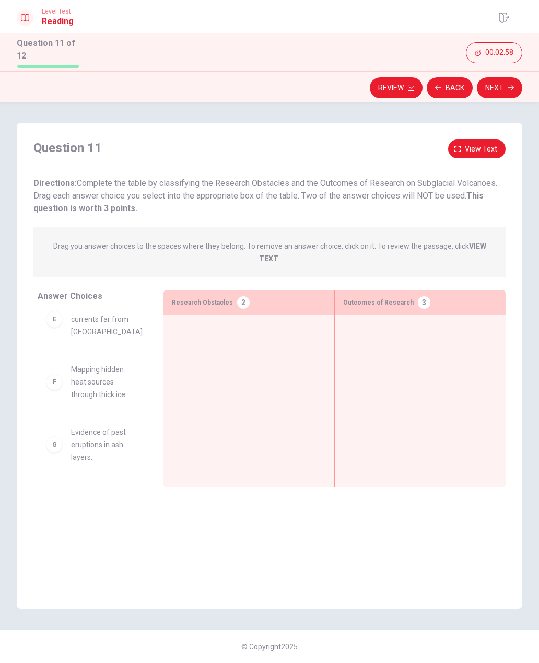
scroll to position [244, 0]
click at [59, 440] on div "G" at bounding box center [54, 444] width 17 height 17
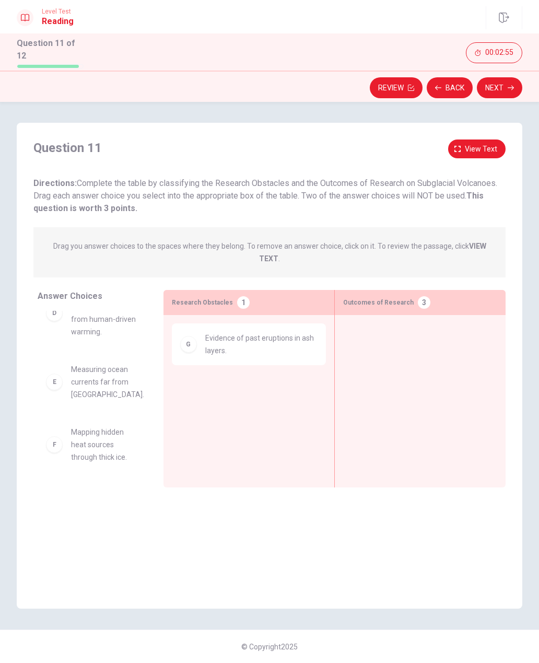
click at [141, 426] on div "F Mapping hidden heat sources through thick ice." at bounding box center [92, 444] width 109 height 54
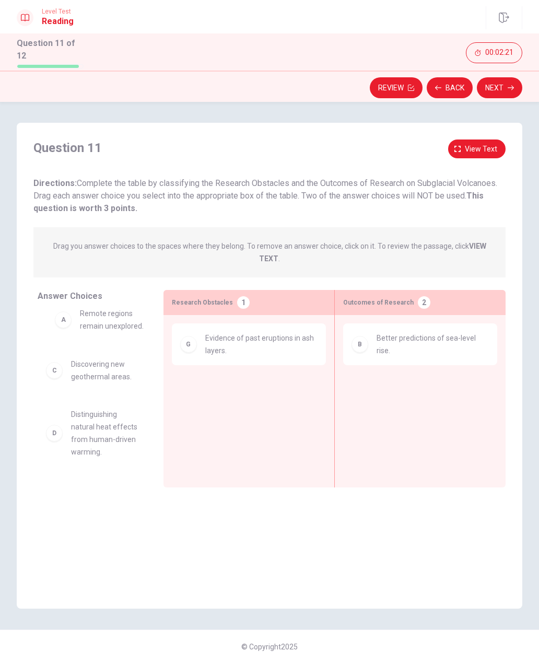
scroll to position [0, 0]
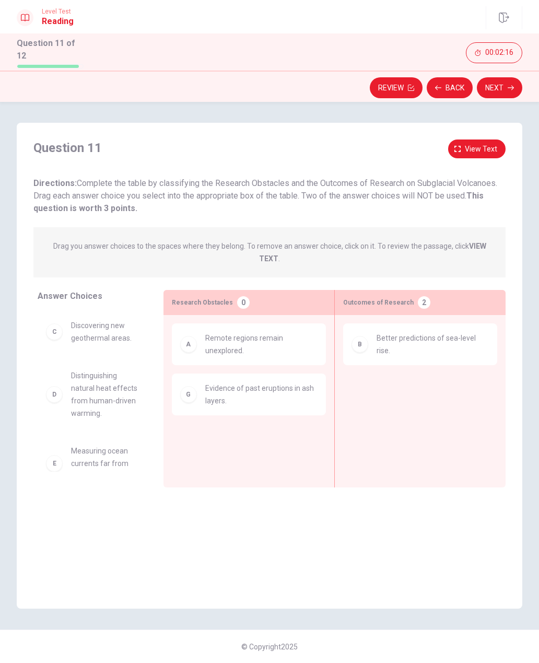
click at [186, 394] on div "G" at bounding box center [188, 394] width 17 height 17
click at [206, 394] on span "Evidence of past eruptions in ash layers." at bounding box center [261, 394] width 113 height 25
click at [267, 392] on span "Evidence of past eruptions in ash layers." at bounding box center [261, 394] width 113 height 25
click at [292, 391] on span "Evidence of past eruptions in ash layers." at bounding box center [261, 394] width 113 height 25
click at [214, 390] on span "Evidence of past eruptions in ash layers." at bounding box center [261, 394] width 113 height 25
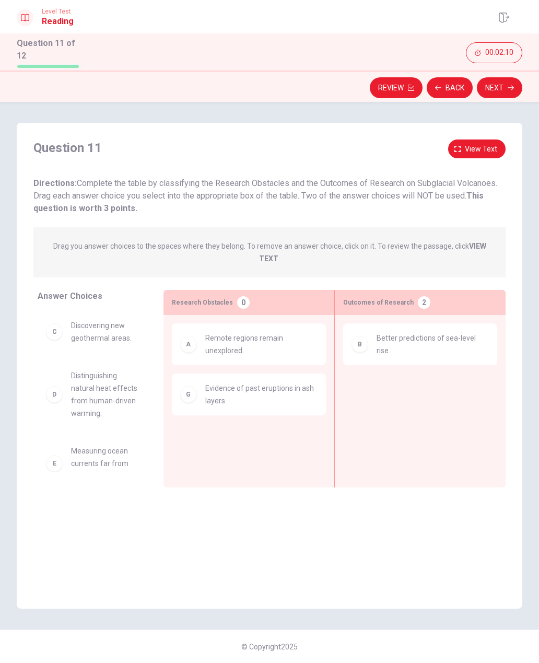
click at [216, 399] on span "Evidence of past eruptions in ash layers." at bounding box center [261, 394] width 113 height 25
click at [194, 389] on div "G" at bounding box center [188, 394] width 17 height 17
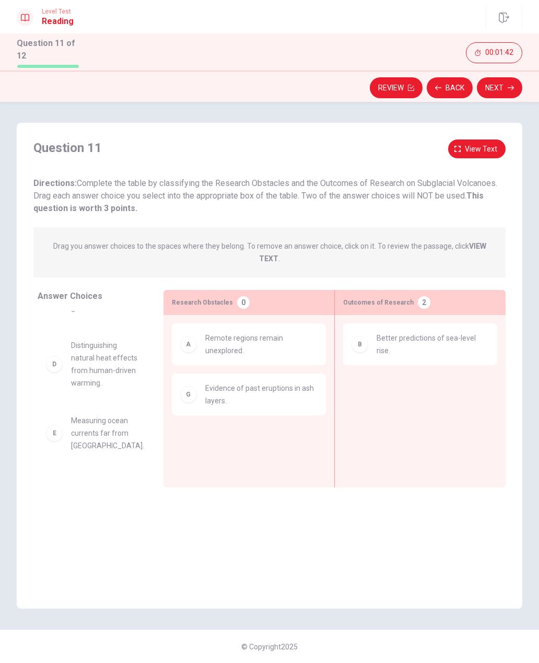
scroll to position [26, 0]
click at [101, 365] on div "C Discovering new geothermal areas. E Measuring ocean currents far from [GEOGRA…" at bounding box center [92, 365] width 109 height 161
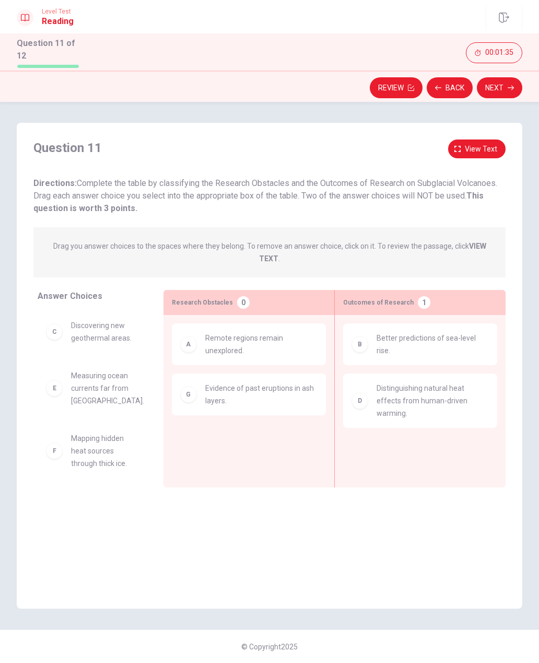
scroll to position [0, 0]
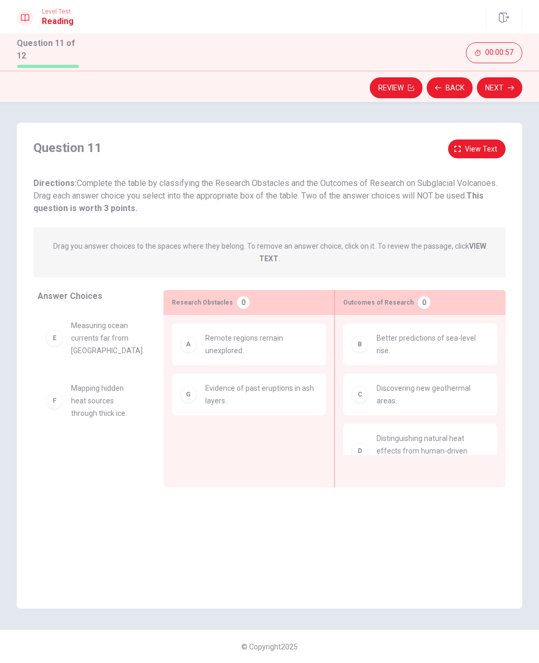
click at [502, 89] on button "Next" at bounding box center [499, 87] width 45 height 21
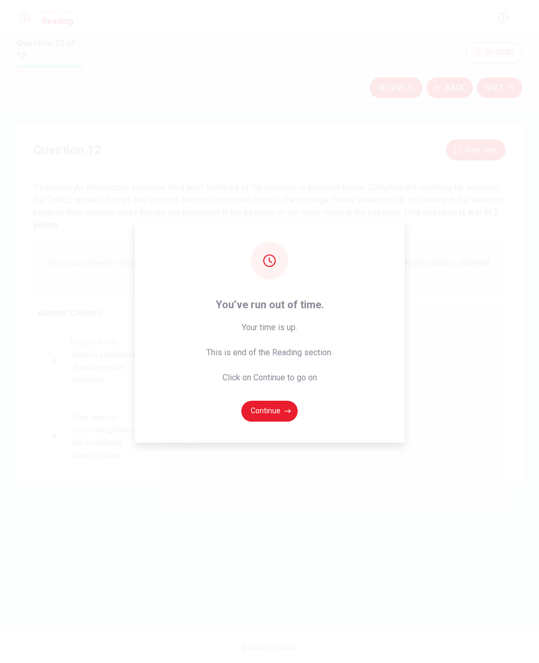
click at [276, 421] on button "Continue" at bounding box center [269, 410] width 56 height 21
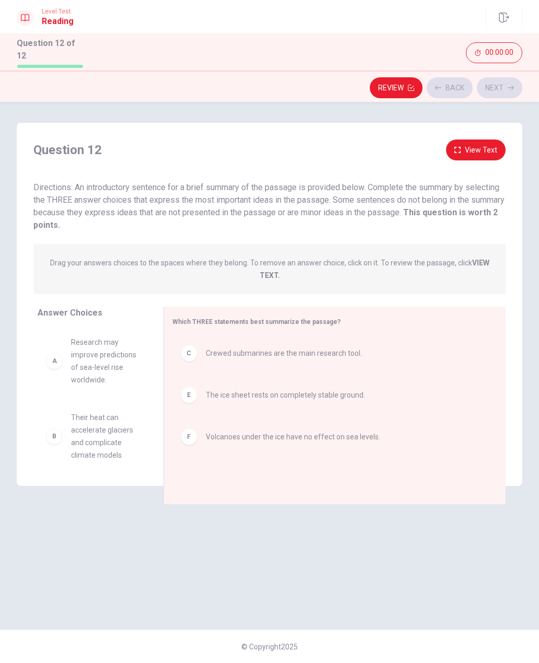
click at [395, 81] on button "Review" at bounding box center [396, 87] width 53 height 21
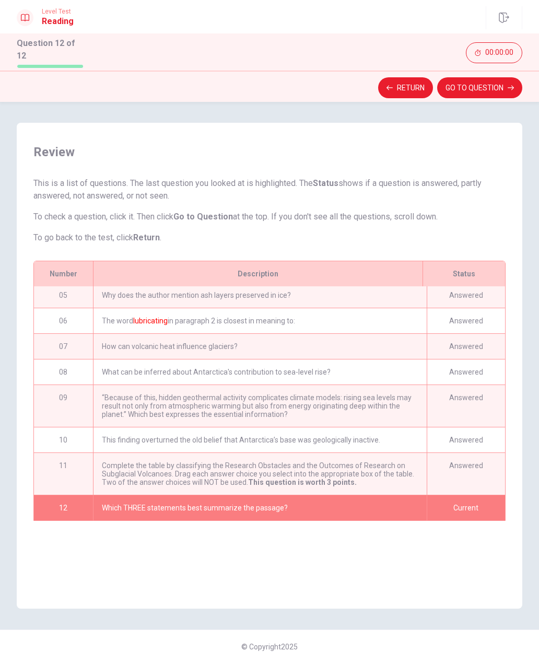
scroll to position [114, 0]
click at [492, 81] on button "GO TO QUESTION" at bounding box center [479, 87] width 85 height 21
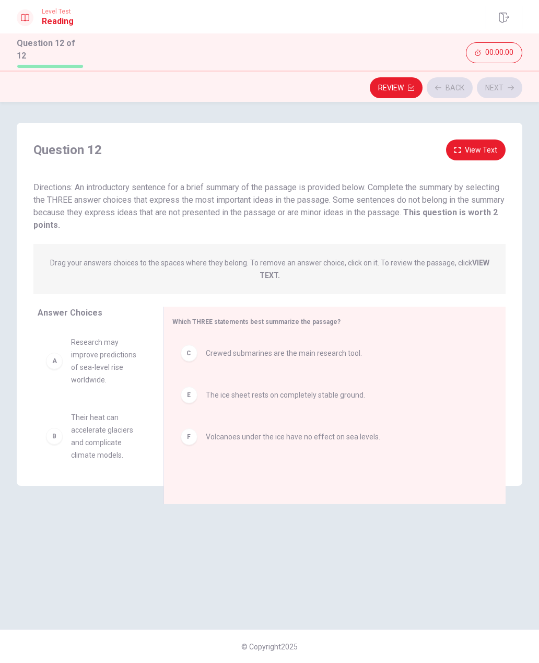
click at [504, 78] on div "Review Back Next" at bounding box center [269, 88] width 505 height 20
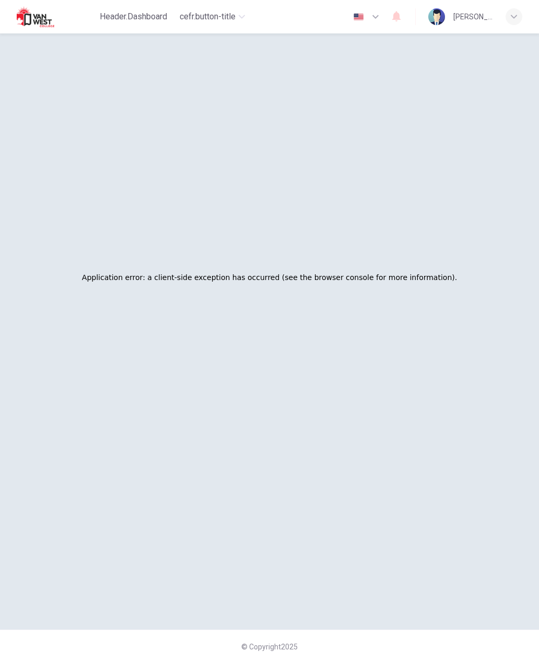
scroll to position [143, 0]
click at [401, 292] on div "Application error: a client-side exception has occurred (see the browser consol…" at bounding box center [270, 277] width 514 height 663
click at [510, 21] on div "button" at bounding box center [513, 16] width 17 height 17
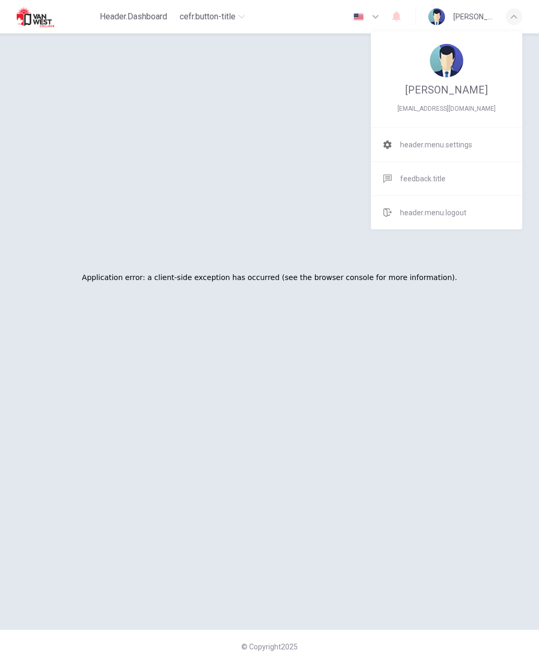
click at [405, 306] on div at bounding box center [269, 331] width 539 height 663
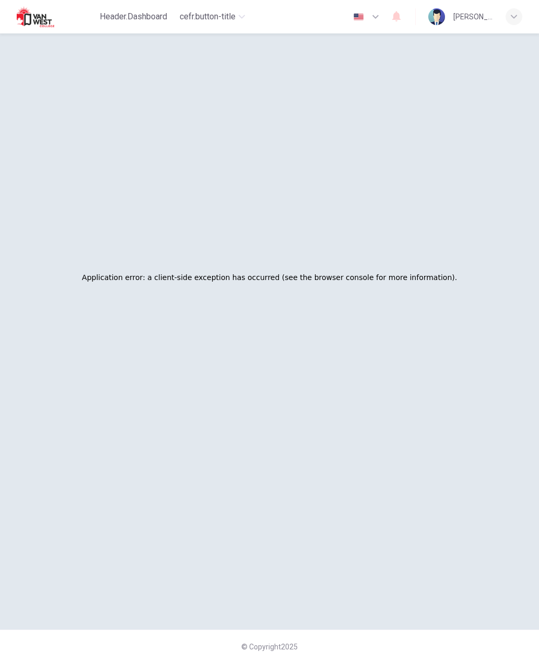
click at [155, 18] on span "header.dashboard" at bounding box center [133, 16] width 67 height 13
